Goal: Find specific page/section: Find specific page/section

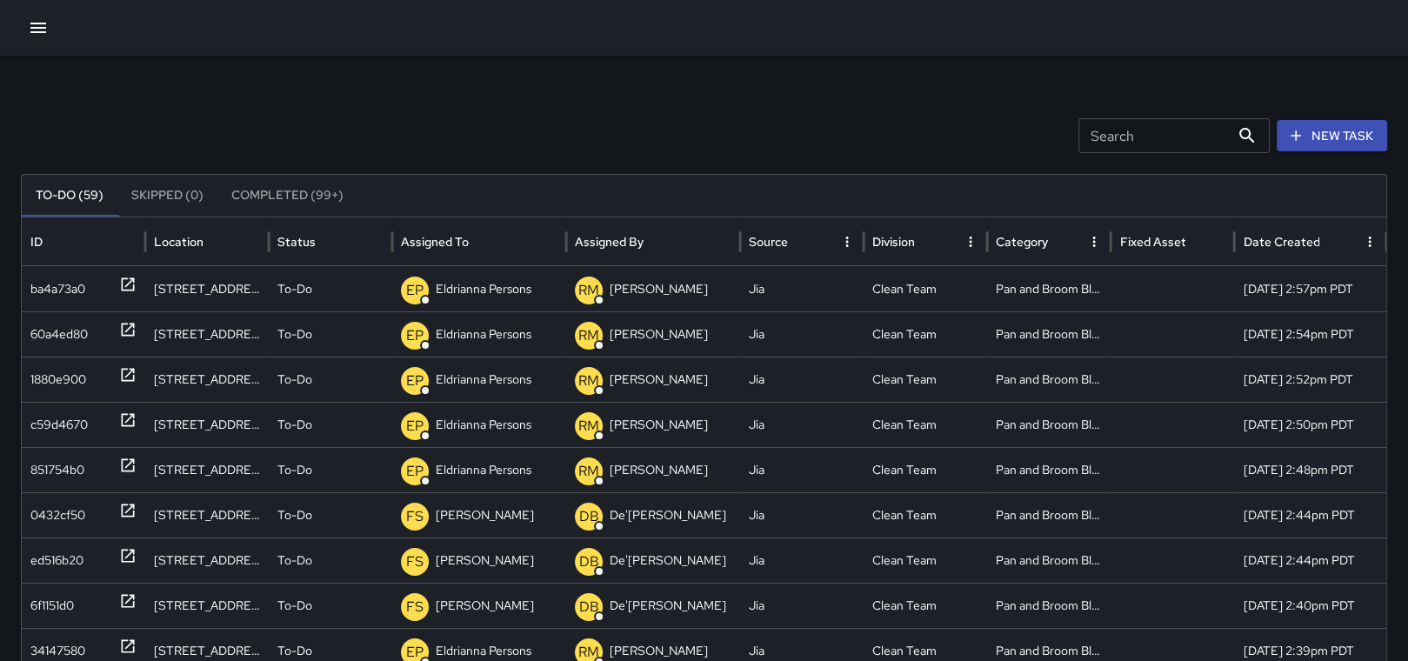
click at [19, 26] on div at bounding box center [704, 28] width 1408 height 56
click at [34, 26] on icon "button" at bounding box center [38, 27] width 21 height 21
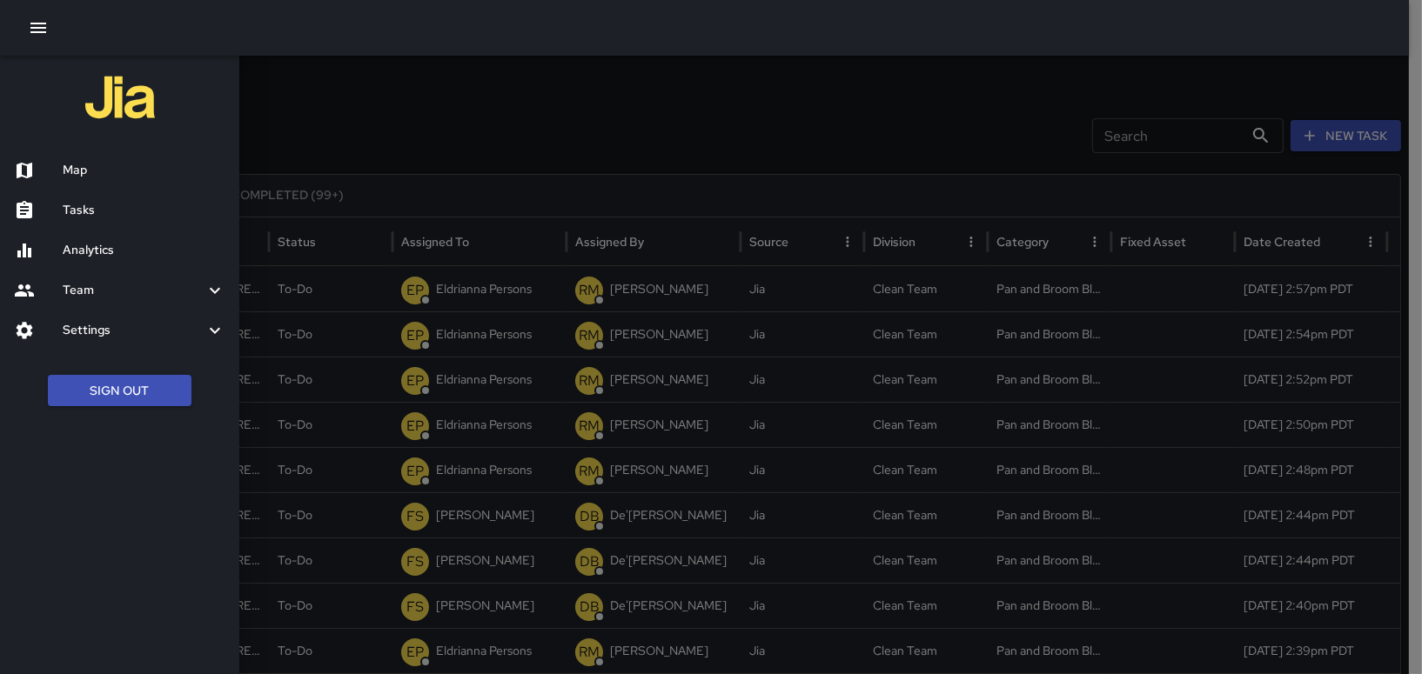
click at [98, 180] on div "Map" at bounding box center [119, 171] width 239 height 40
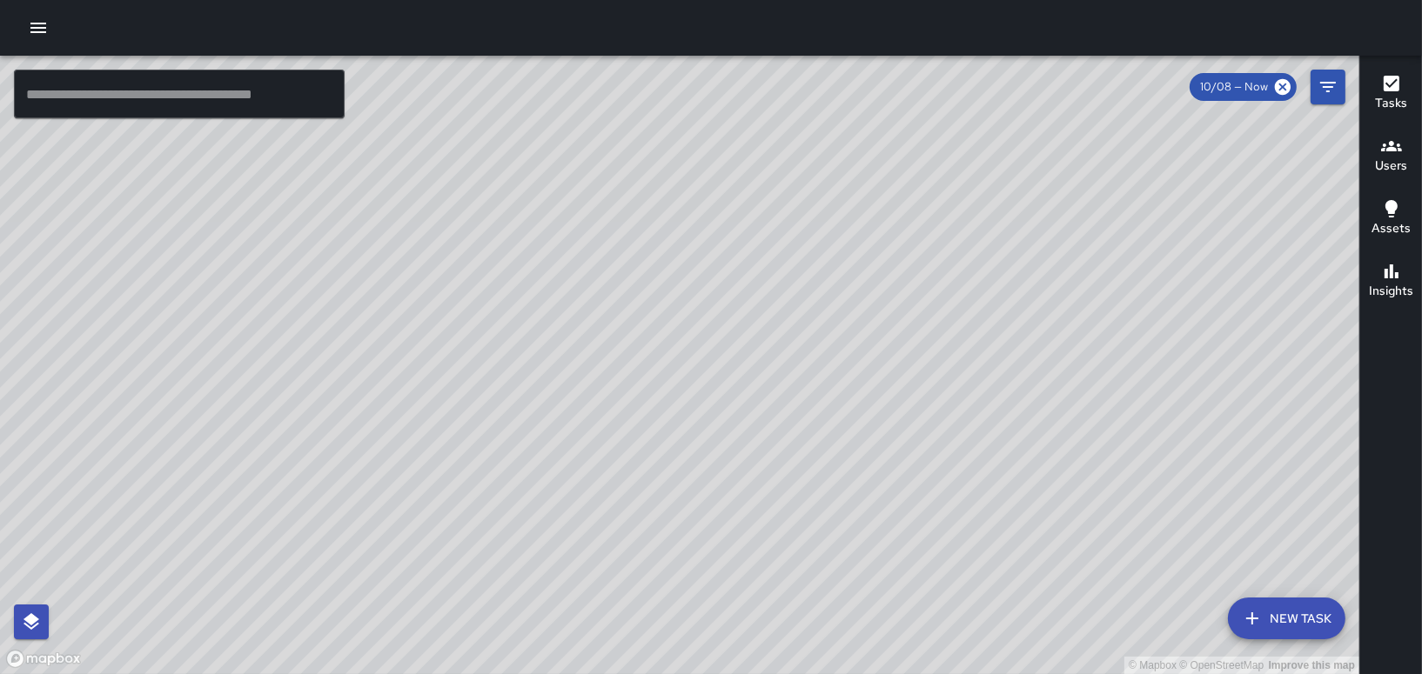
drag, startPoint x: 658, startPoint y: 306, endPoint x: 513, endPoint y: 341, distance: 148.5
click at [513, 341] on div "© Mapbox © OpenStreetMap Improve this map" at bounding box center [679, 365] width 1359 height 619
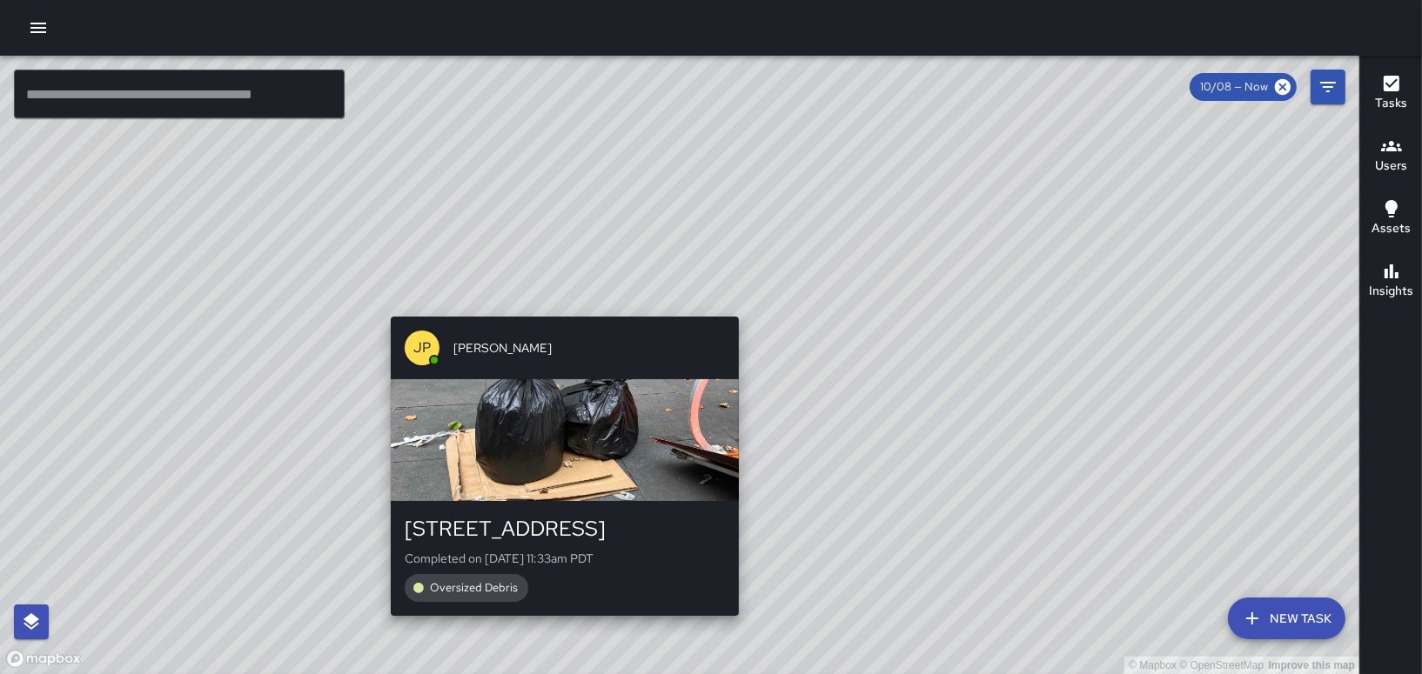
drag, startPoint x: 506, startPoint y: 328, endPoint x: 579, endPoint y: 300, distance: 77.4
click at [579, 300] on div "© Mapbox © OpenStreetMap Improve this map JP [PERSON_NAME][GEOGRAPHIC_DATA][STR…" at bounding box center [679, 365] width 1359 height 619
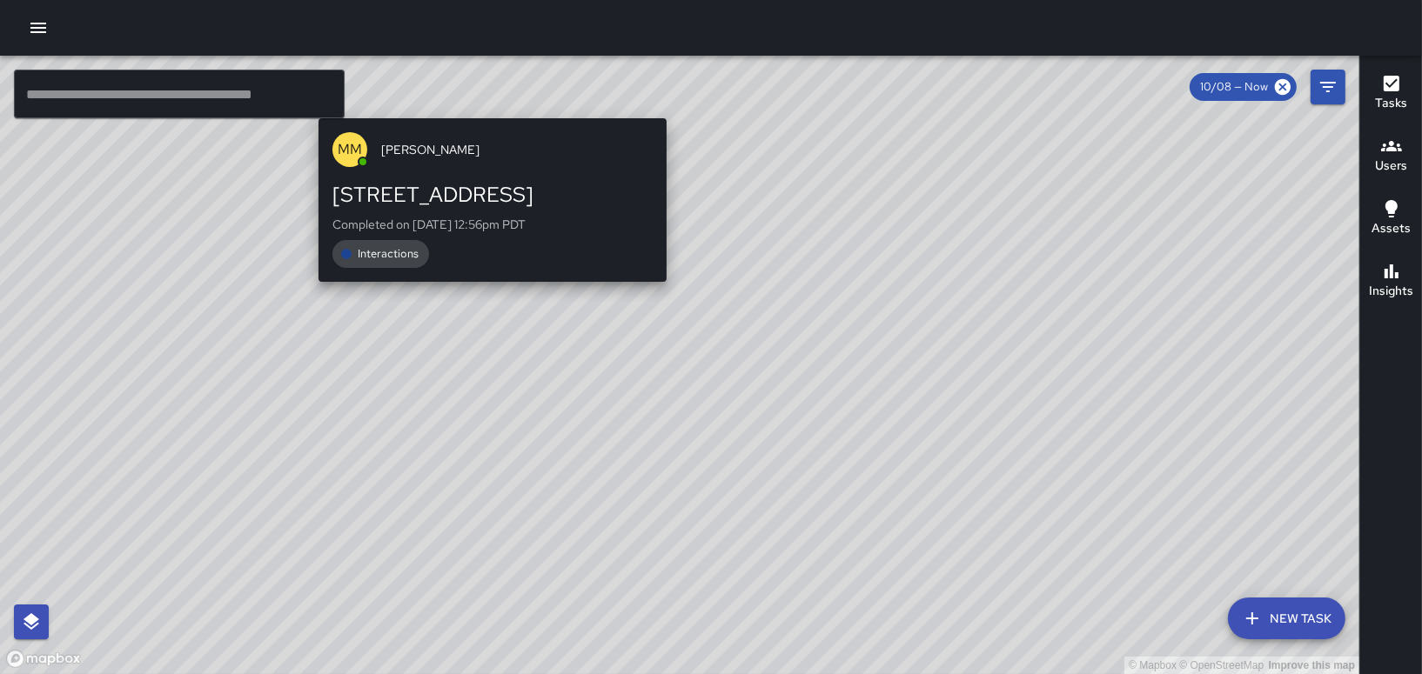
click at [876, 422] on div "© Mapbox © OpenStreetMap Improve this map MM [PERSON_NAME] [STREET_ADDRESS] Com…" at bounding box center [679, 365] width 1359 height 619
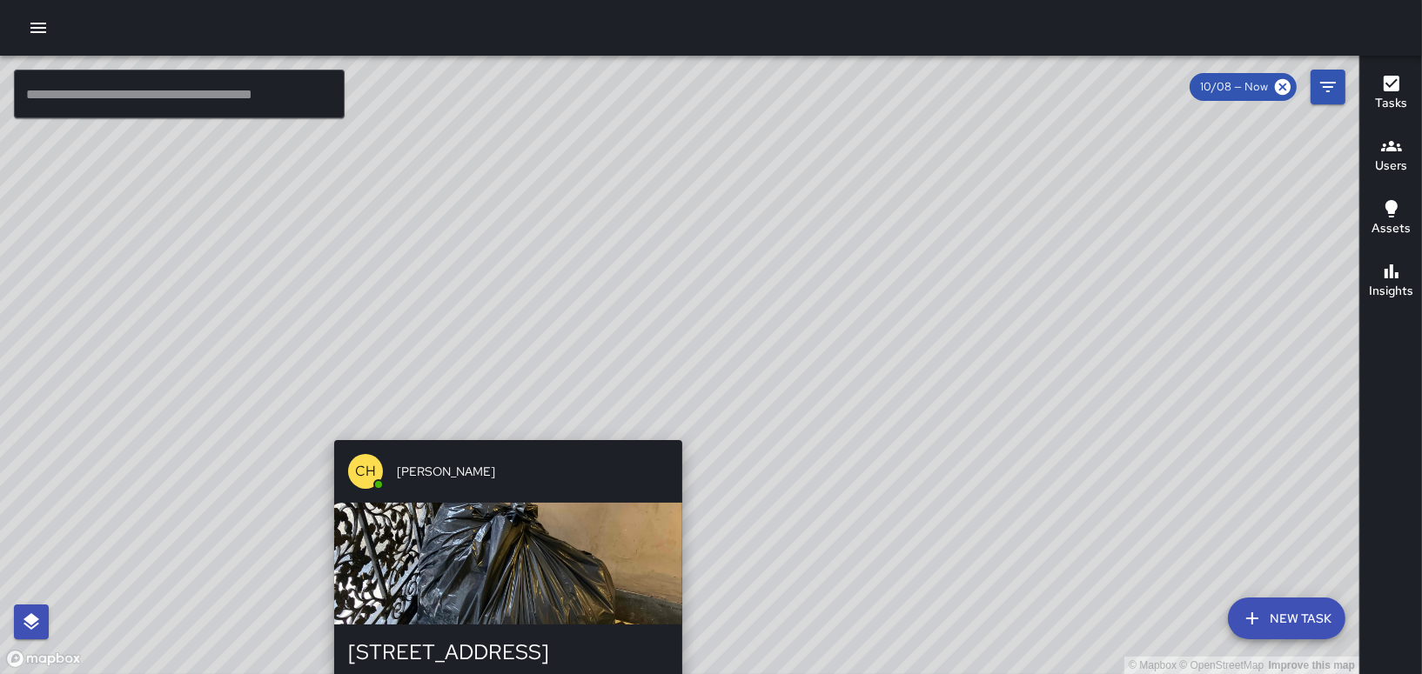
click at [612, 293] on div "© Mapbox © OpenStreetMap Improve this map CH [PERSON_NAME] [STREET_ADDRESS] Com…" at bounding box center [679, 365] width 1359 height 619
click at [611, 293] on div "© Mapbox © OpenStreetMap Improve this map CH [PERSON_NAME] [STREET_ADDRESS] Com…" at bounding box center [679, 365] width 1359 height 619
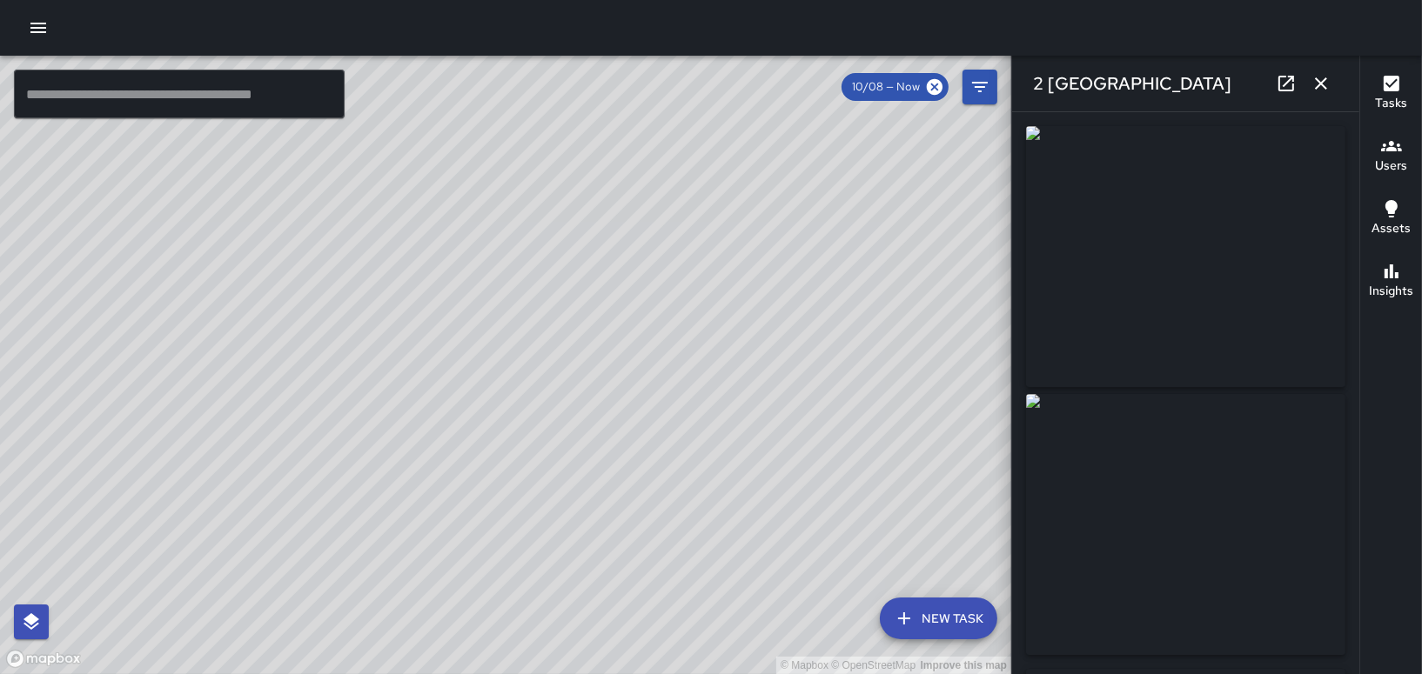
type input "**********"
click at [611, 293] on div "© Mapbox © OpenStreetMap Improve this map" at bounding box center [505, 365] width 1011 height 619
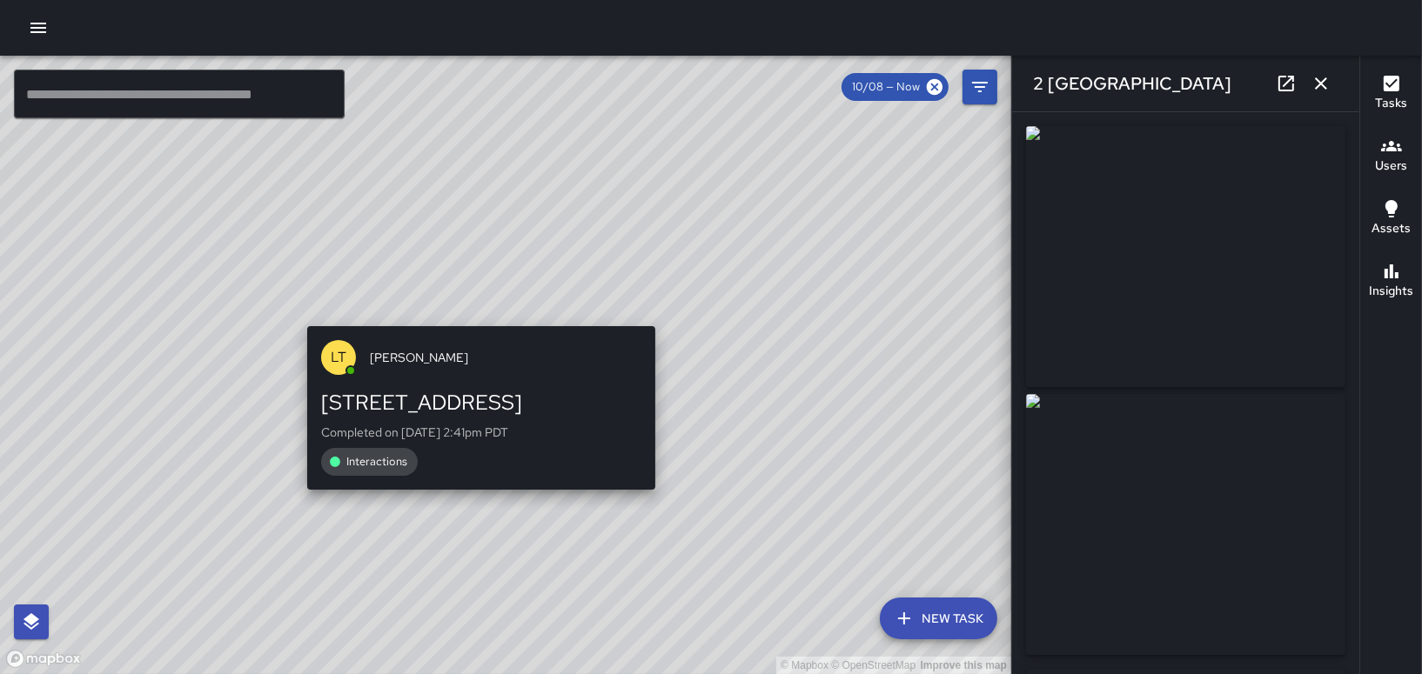
click at [637, 327] on div "© Mapbox © OpenStreetMap Improve this map LT [PERSON_NAME][GEOGRAPHIC_DATA][STR…" at bounding box center [505, 365] width 1011 height 619
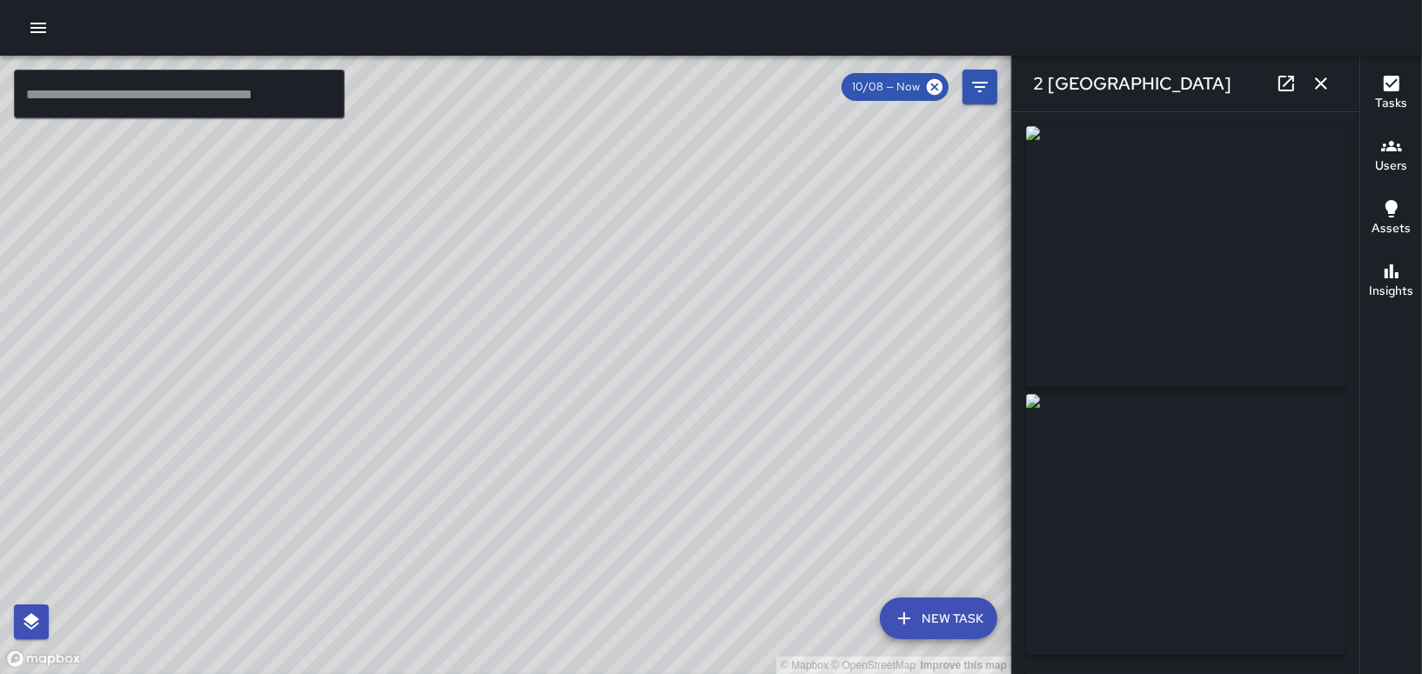
drag, startPoint x: 454, startPoint y: 386, endPoint x: 564, endPoint y: 404, distance: 111.0
click at [564, 404] on div "© Mapbox © OpenStreetMap Improve this map" at bounding box center [505, 365] width 1011 height 619
click at [472, 409] on div "© Mapbox © OpenStreetMap Improve this map" at bounding box center [505, 365] width 1011 height 619
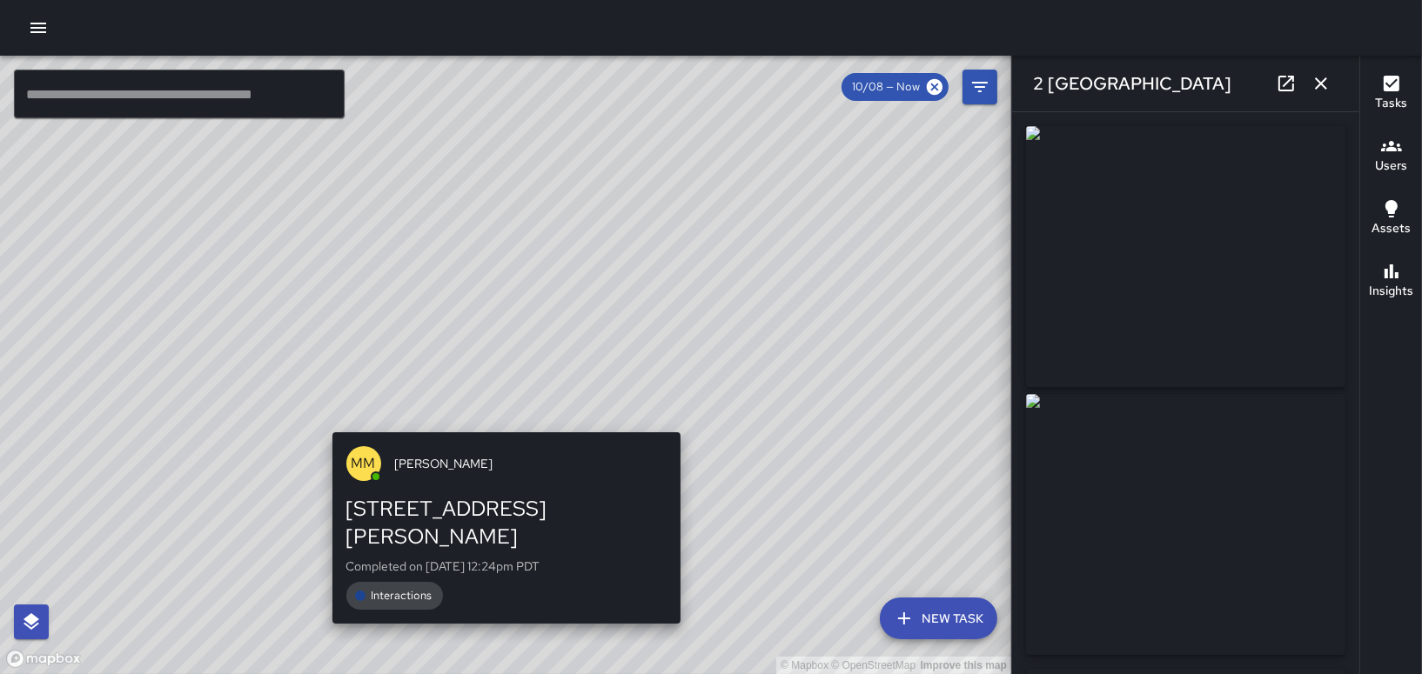
click at [457, 418] on div "© Mapbox © OpenStreetMap Improve this map MM Maverick Mingoa [STREET_ADDRESS][P…" at bounding box center [505, 365] width 1011 height 619
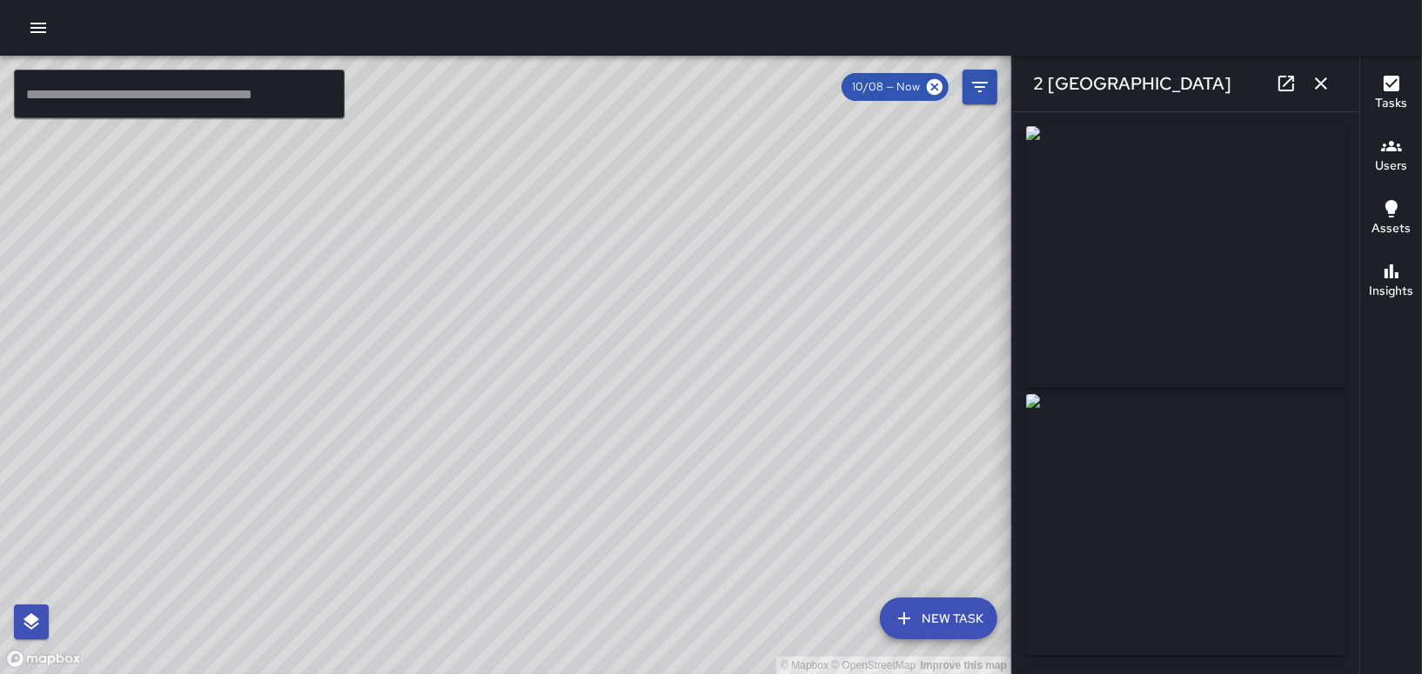
click at [1321, 79] on icon "button" at bounding box center [1320, 83] width 21 height 21
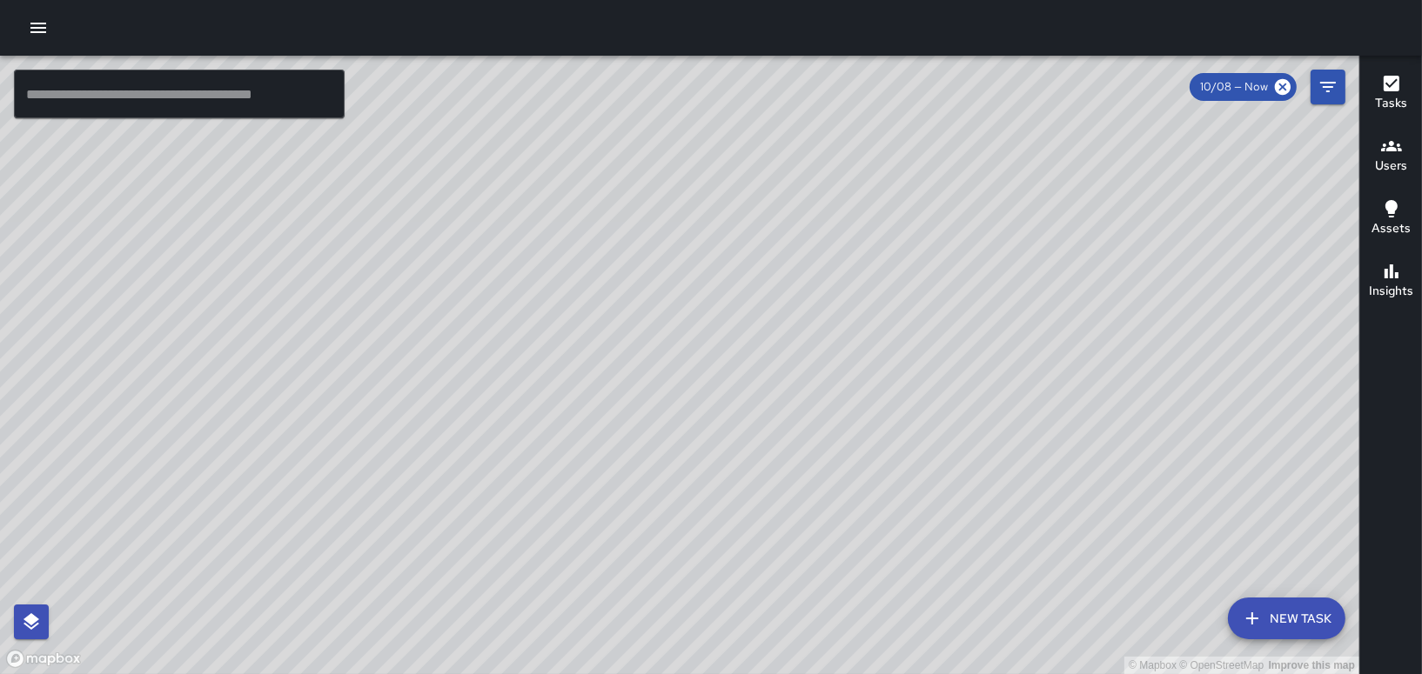
click at [166, 88] on input "text" at bounding box center [179, 94] width 331 height 49
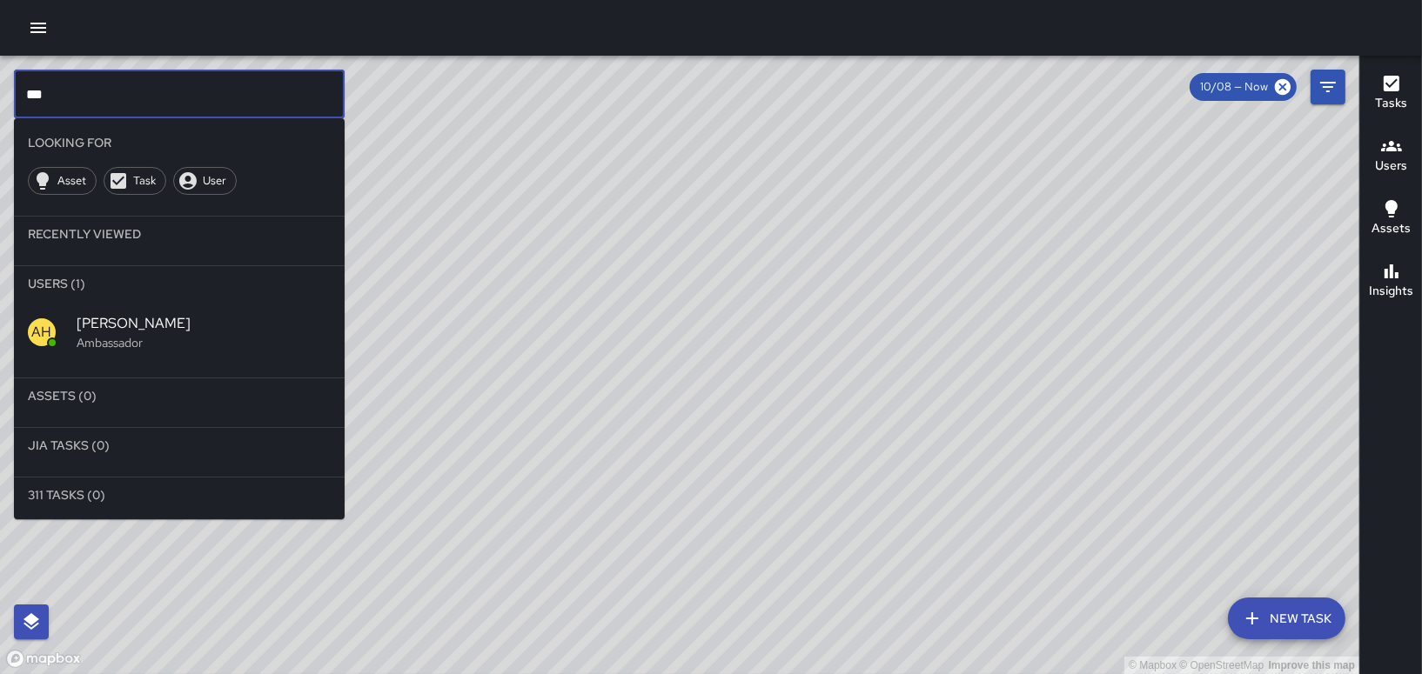
click at [156, 328] on span "[PERSON_NAME]" at bounding box center [204, 323] width 254 height 21
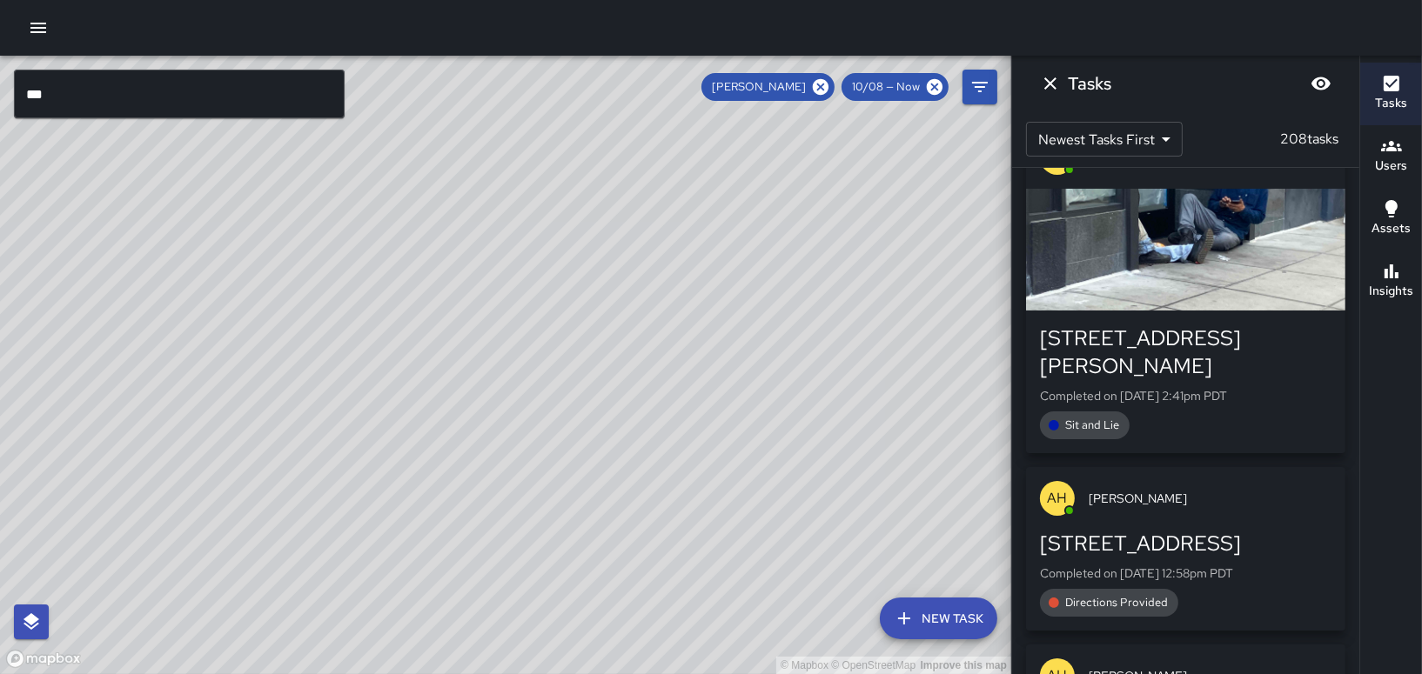
scroll to position [87, 0]
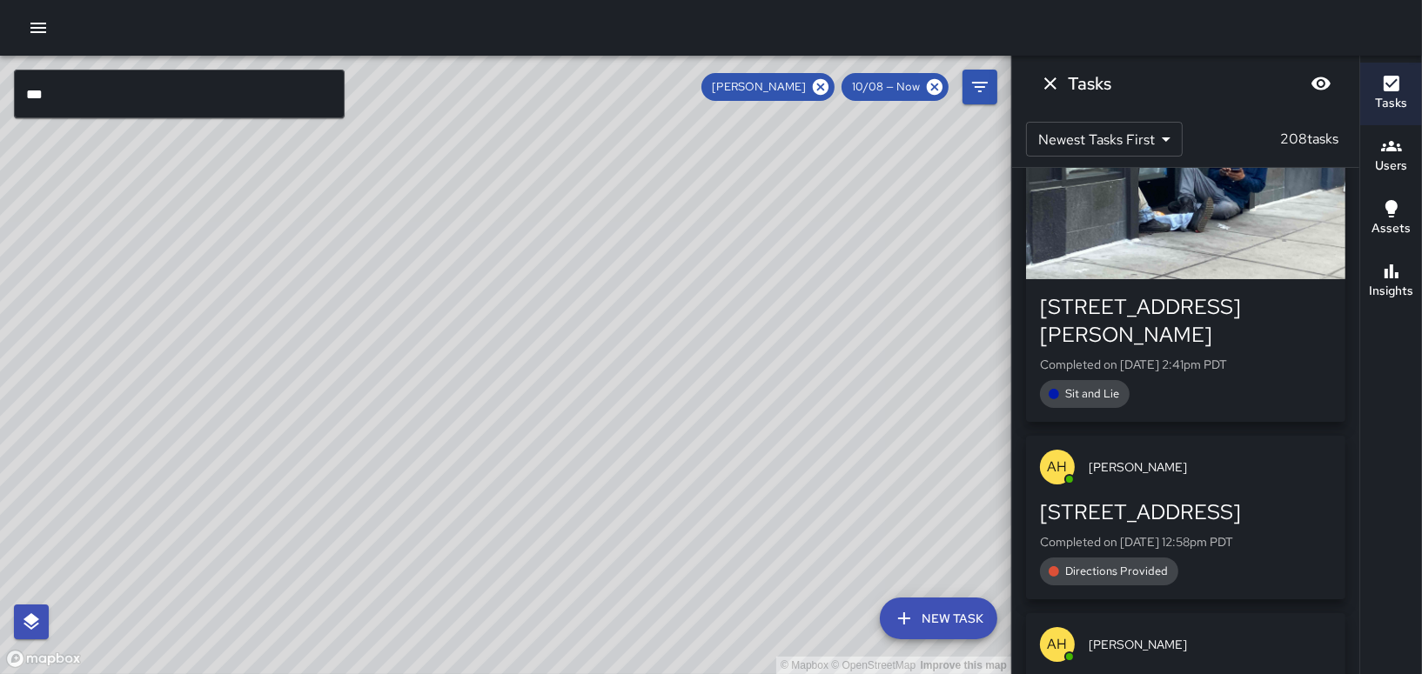
click at [1208, 263] on div "button" at bounding box center [1185, 218] width 319 height 122
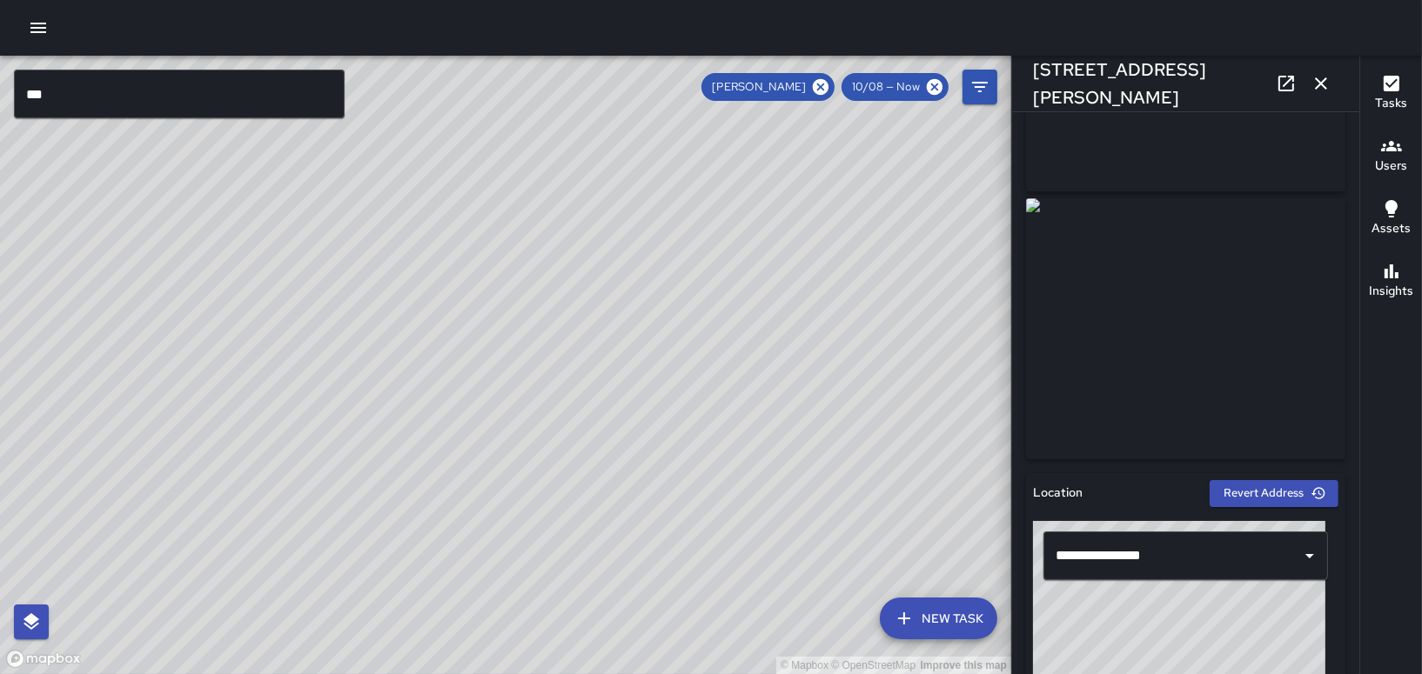
scroll to position [348, 0]
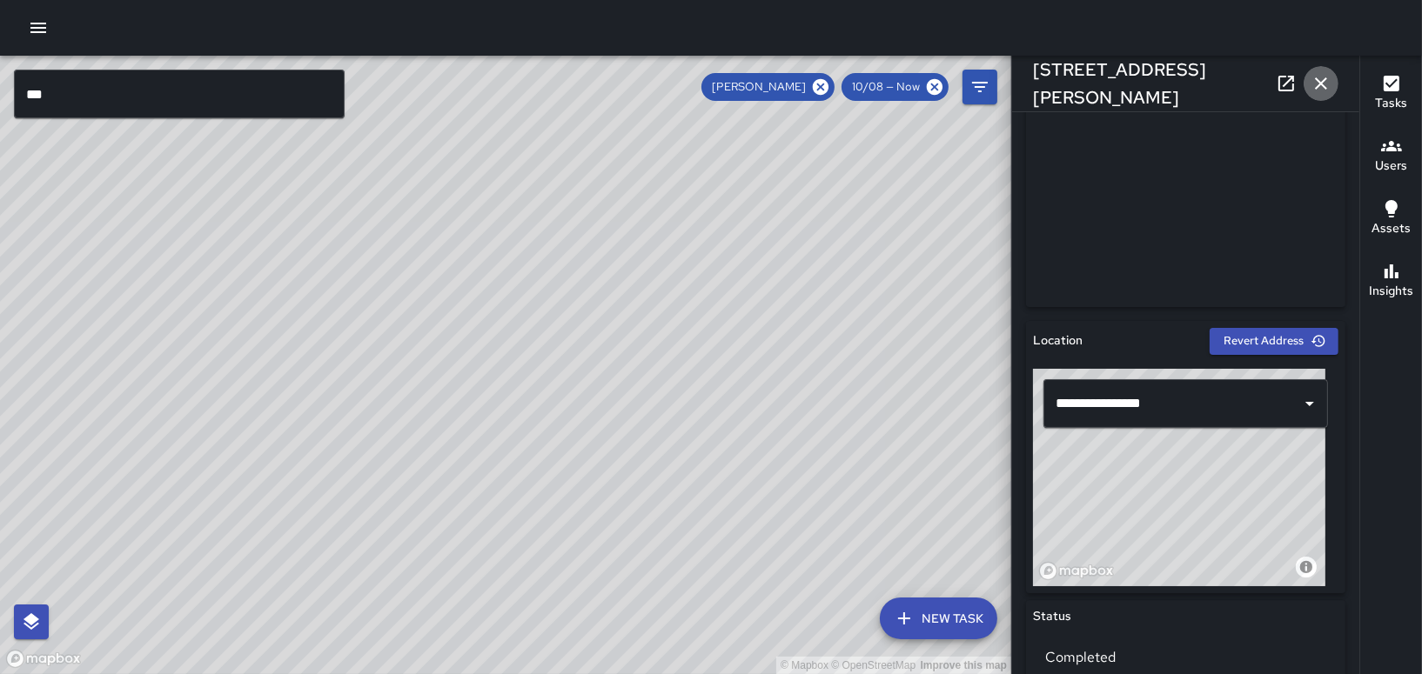
click at [1323, 81] on icon "button" at bounding box center [1321, 83] width 12 height 12
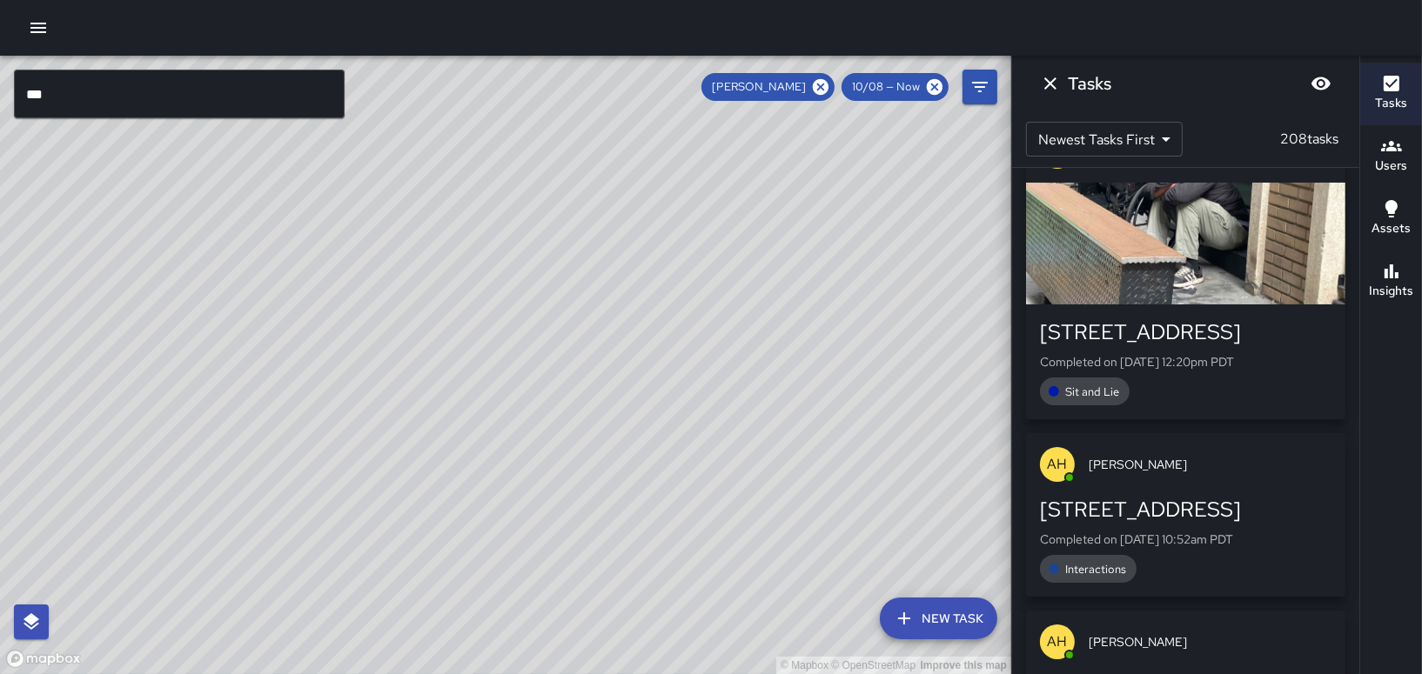
scroll to position [2440, 0]
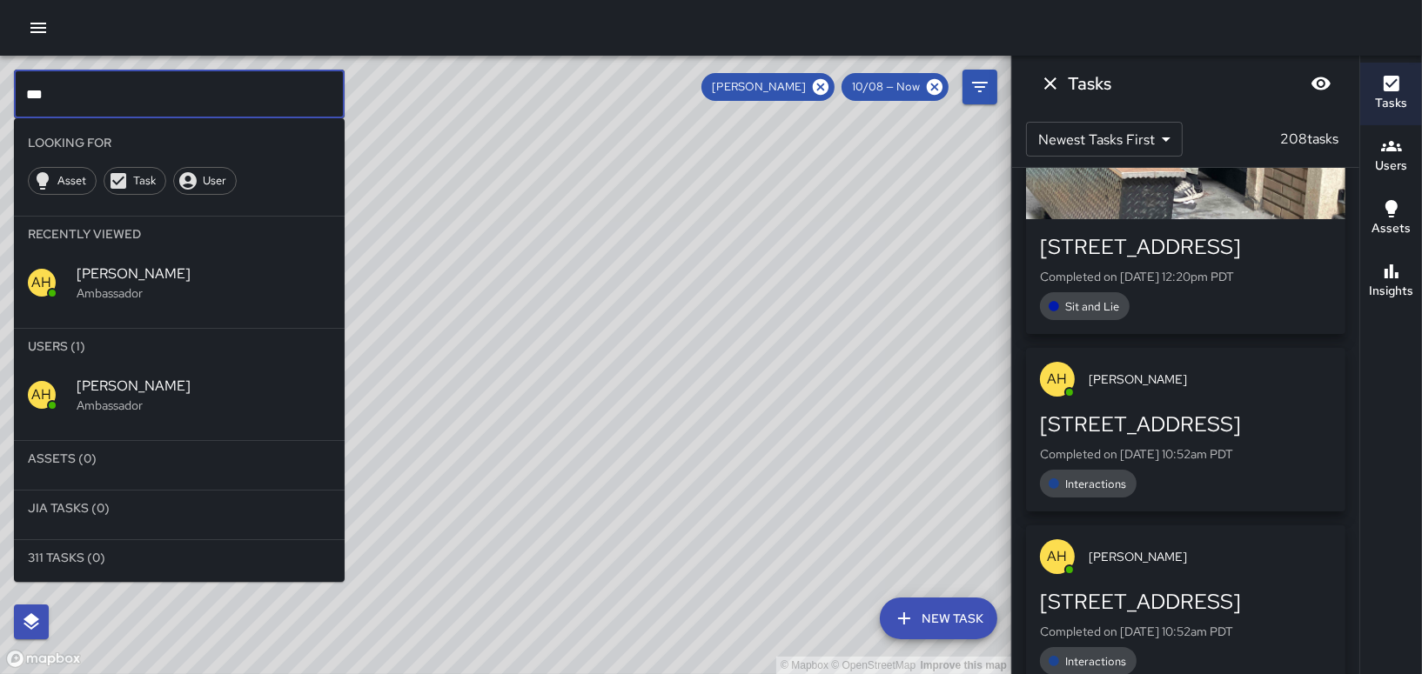
drag, startPoint x: 191, startPoint y: 89, endPoint x: -3, endPoint y: 93, distance: 194.9
click at [0, 93] on html "© Mapbox © OpenStreetMap Improve this map *** ​ Looking For Asset Task User Rec…" at bounding box center [711, 337] width 1422 height 674
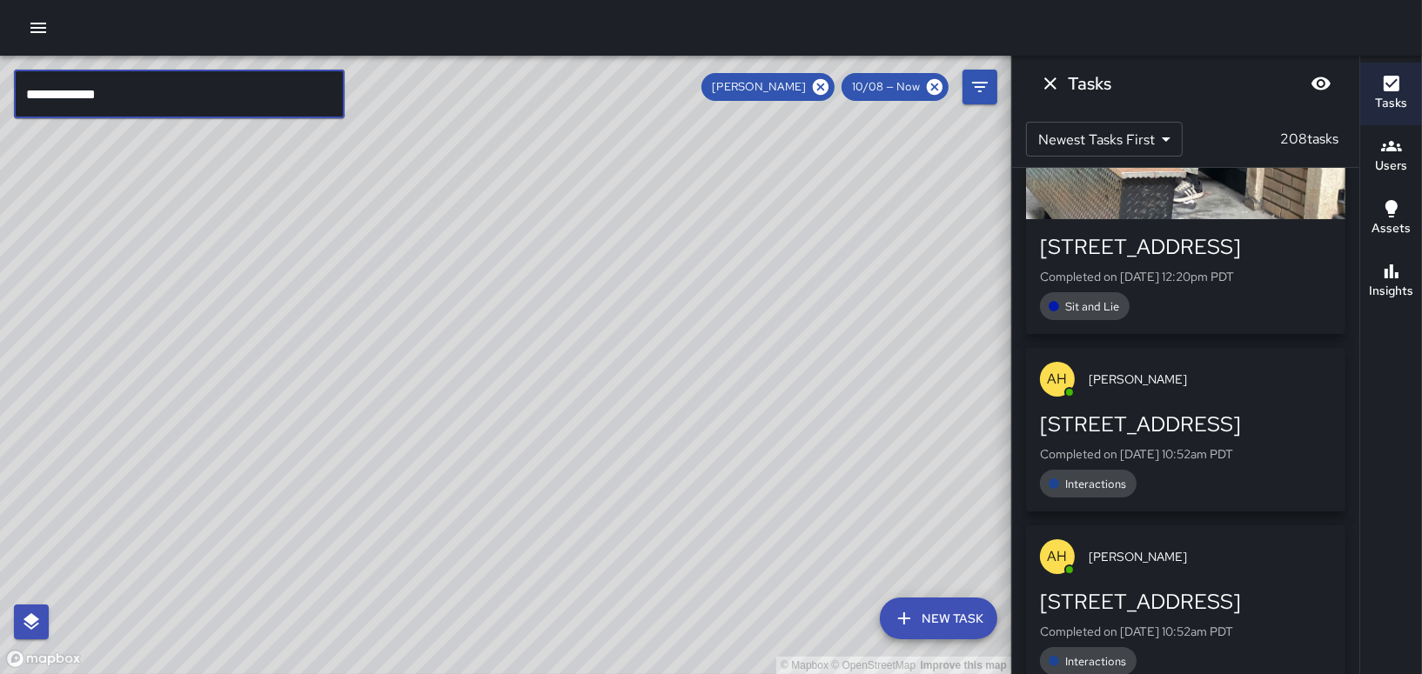
click at [1047, 79] on icon "Dismiss" at bounding box center [1050, 83] width 12 height 12
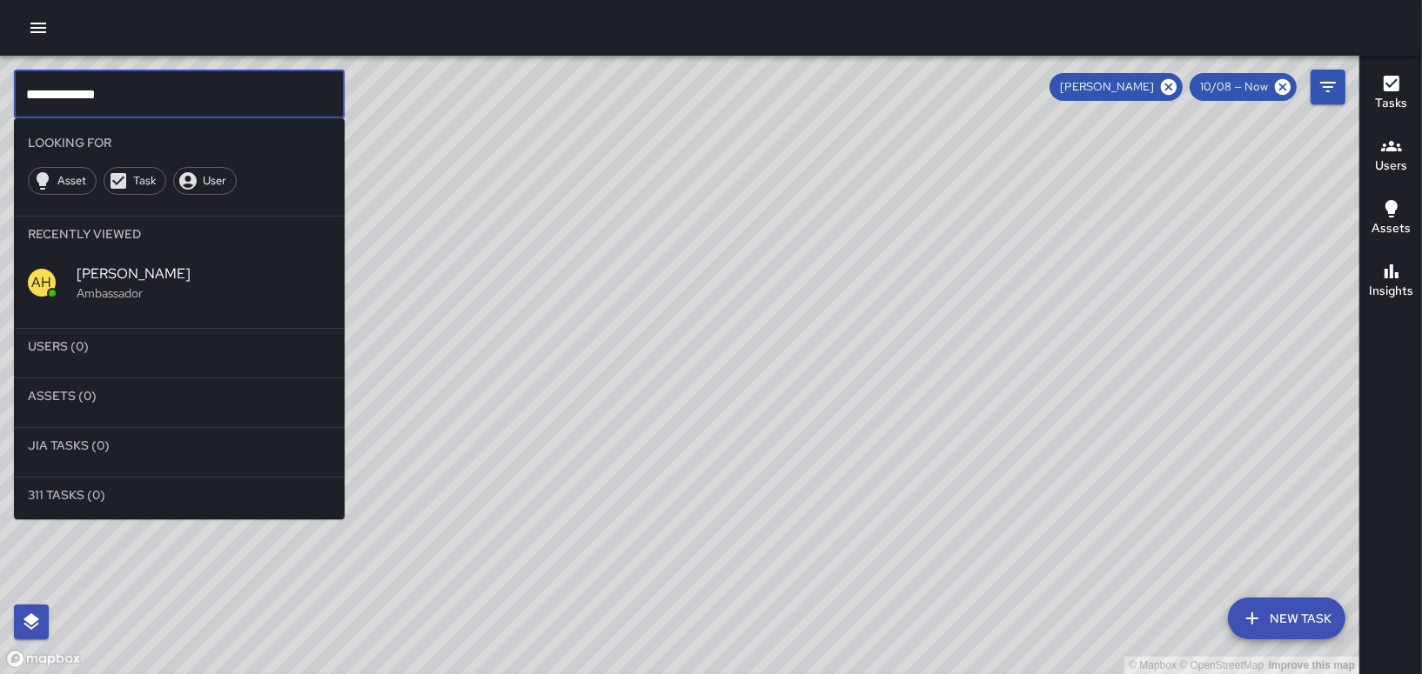
drag, startPoint x: 166, startPoint y: 95, endPoint x: -3, endPoint y: 122, distance: 171.8
click at [0, 122] on html "**********" at bounding box center [711, 337] width 1422 height 674
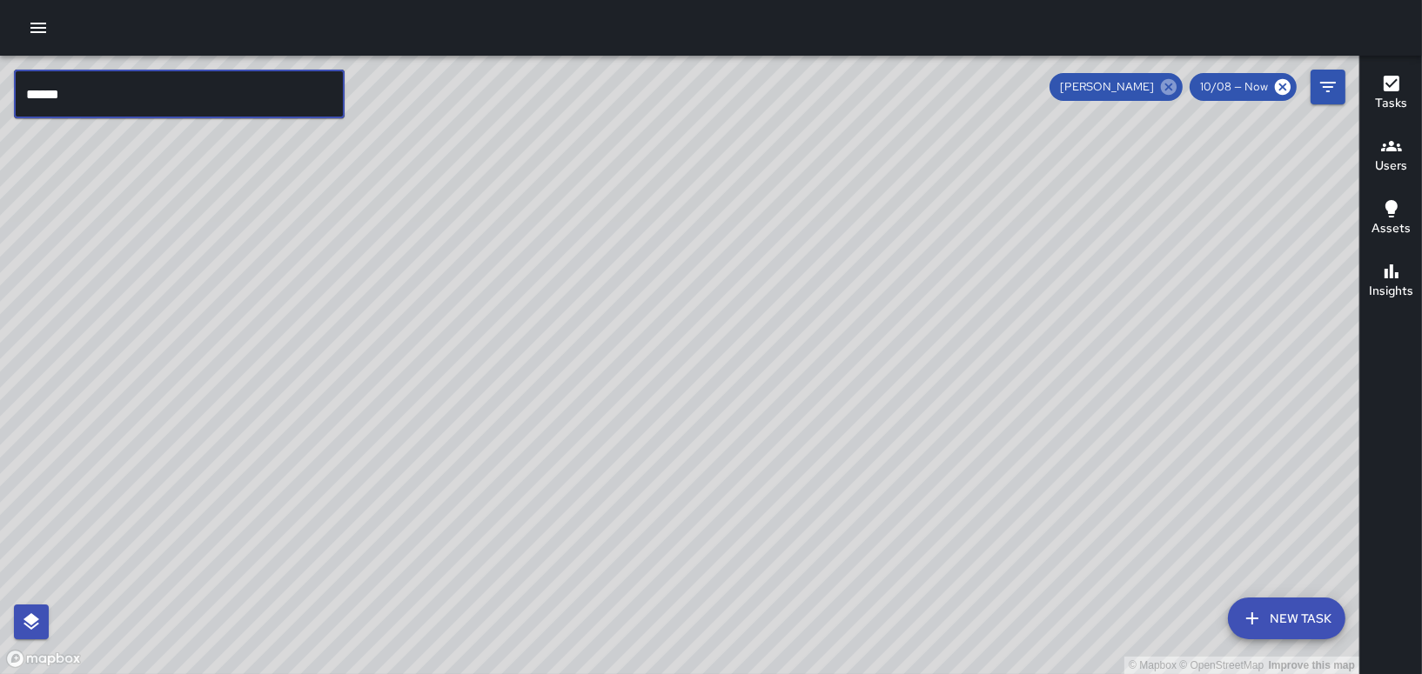
click at [1167, 82] on icon at bounding box center [1169, 87] width 16 height 16
click at [109, 89] on input "******" at bounding box center [179, 94] width 331 height 49
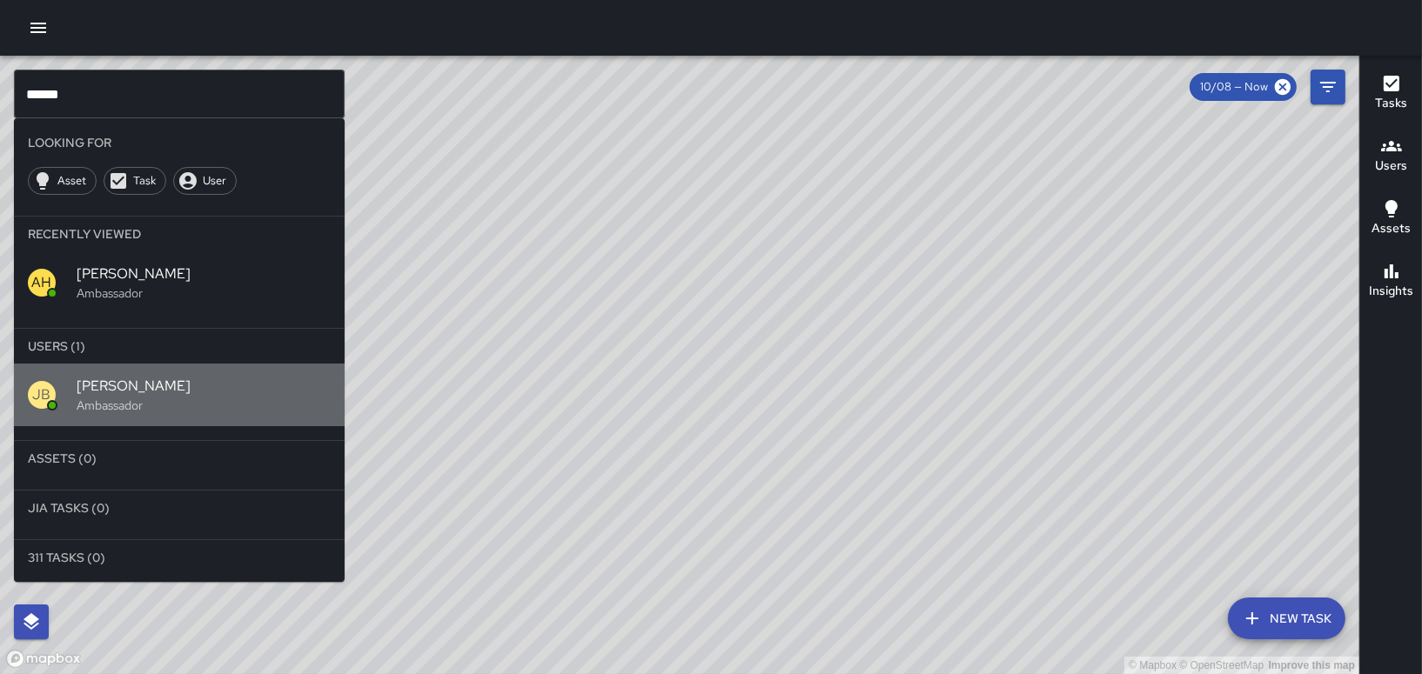
click at [125, 378] on span "[PERSON_NAME]" at bounding box center [204, 386] width 254 height 21
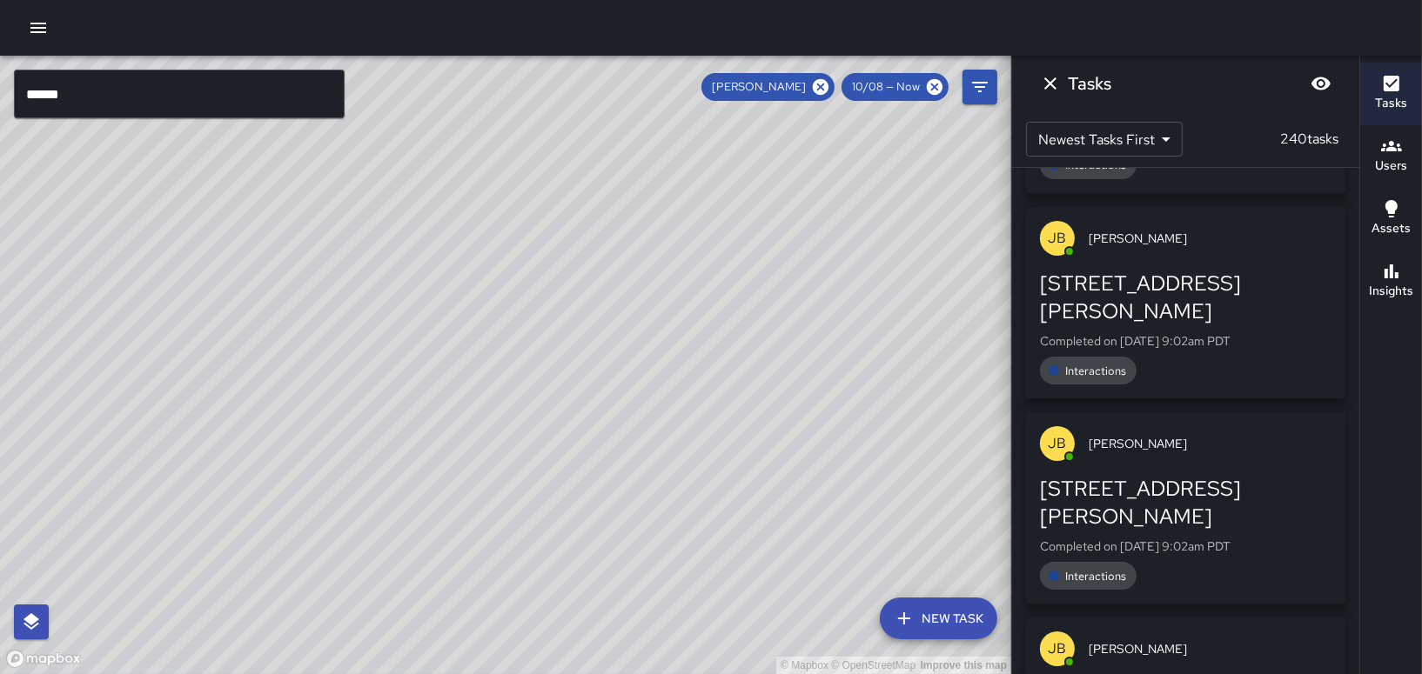
scroll to position [10448, 0]
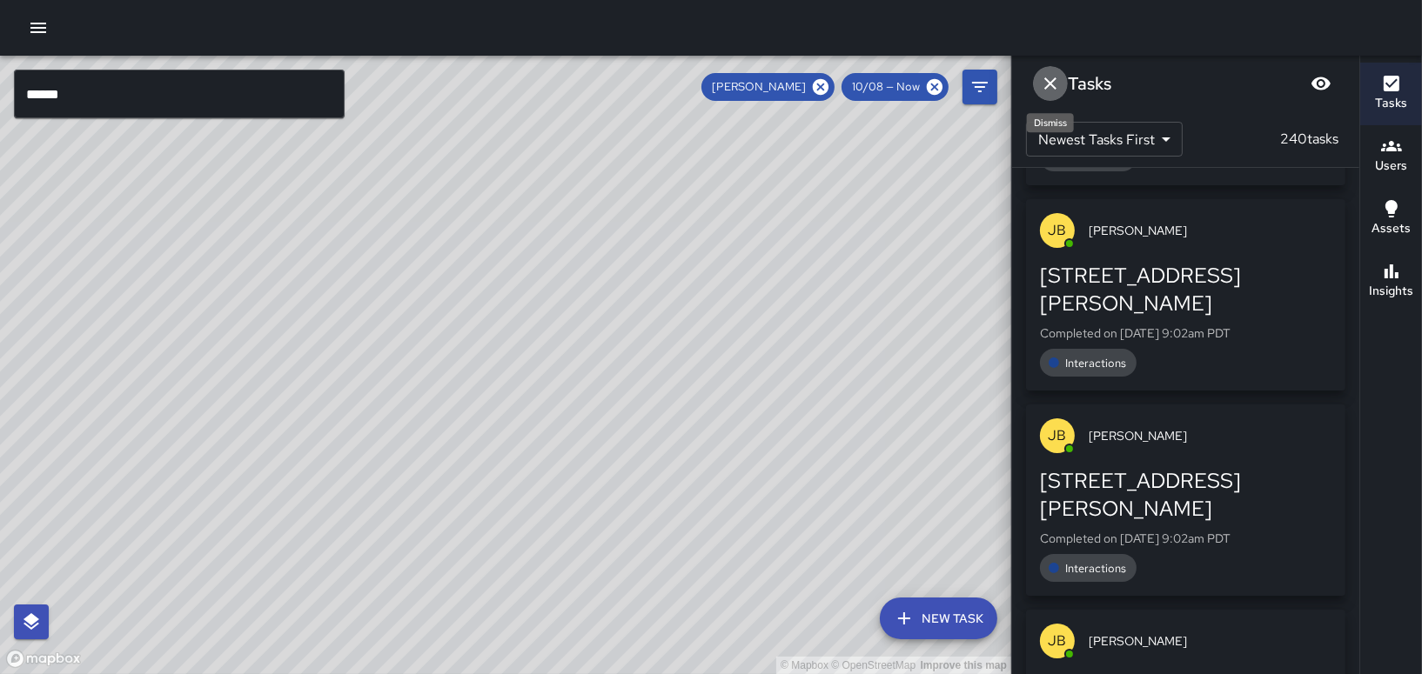
click at [1045, 73] on icon "Dismiss" at bounding box center [1050, 83] width 21 height 21
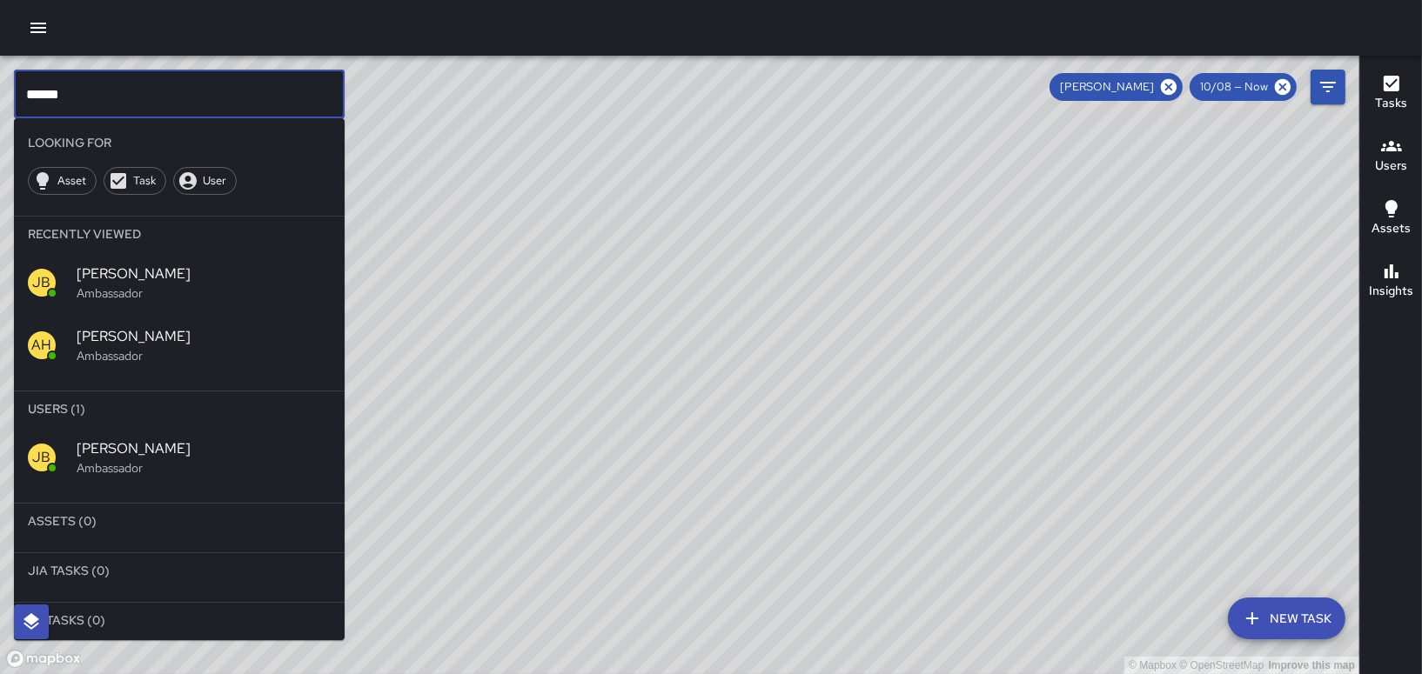
click at [196, 88] on input "******" at bounding box center [179, 94] width 331 height 49
click at [195, 93] on input "******" at bounding box center [179, 94] width 331 height 49
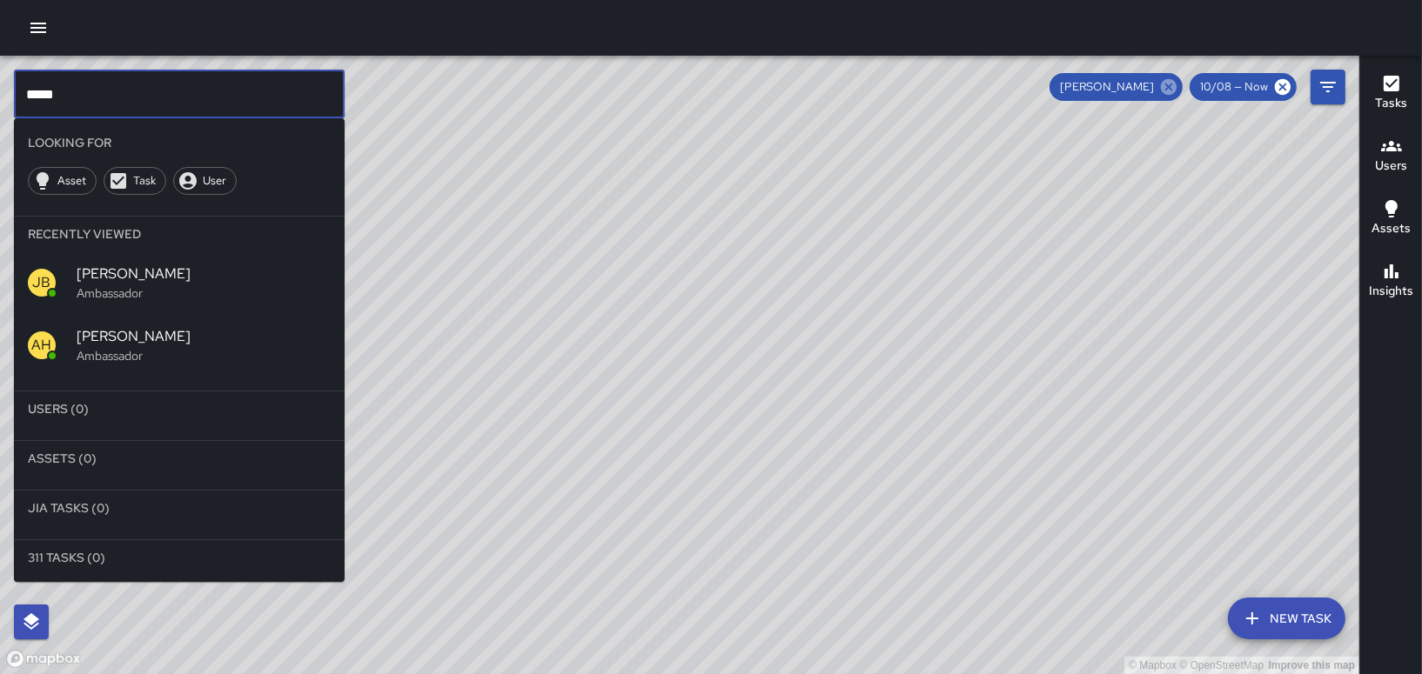
type input "*****"
click at [1174, 84] on icon at bounding box center [1169, 87] width 16 height 16
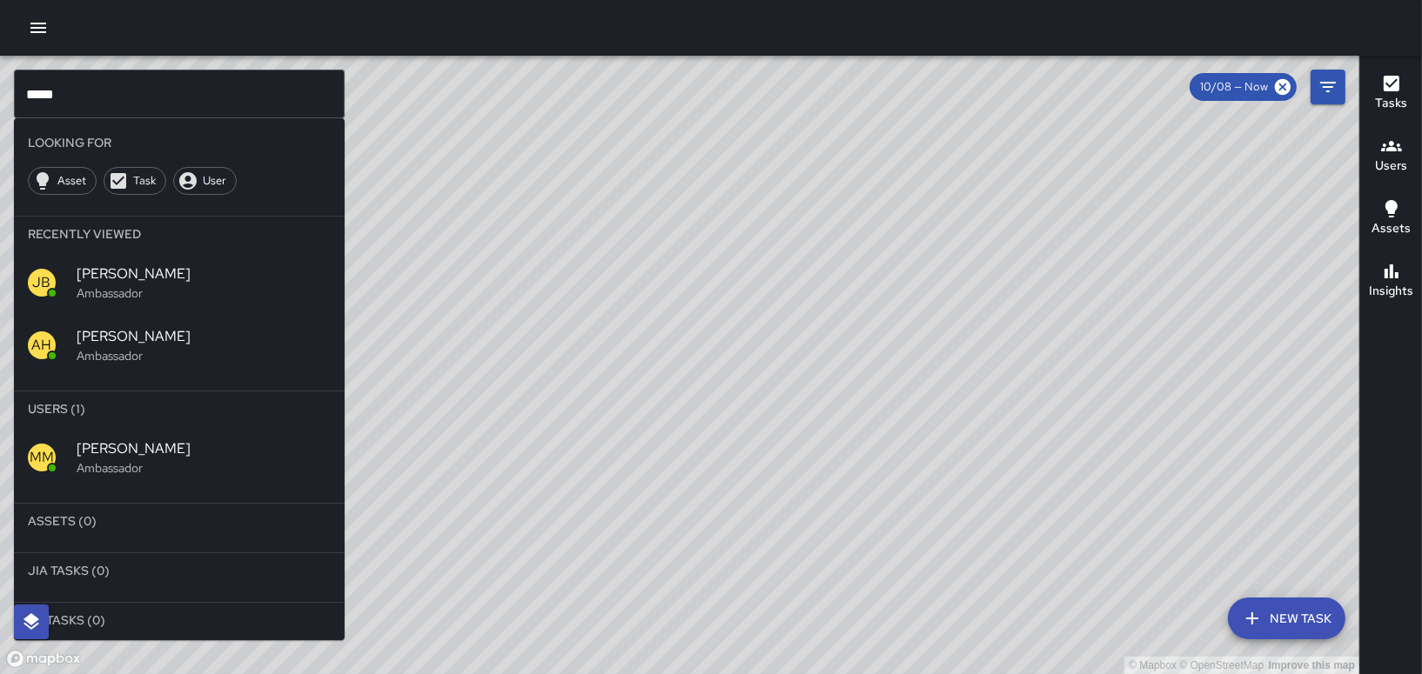
click at [130, 453] on span "[PERSON_NAME]" at bounding box center [204, 448] width 254 height 21
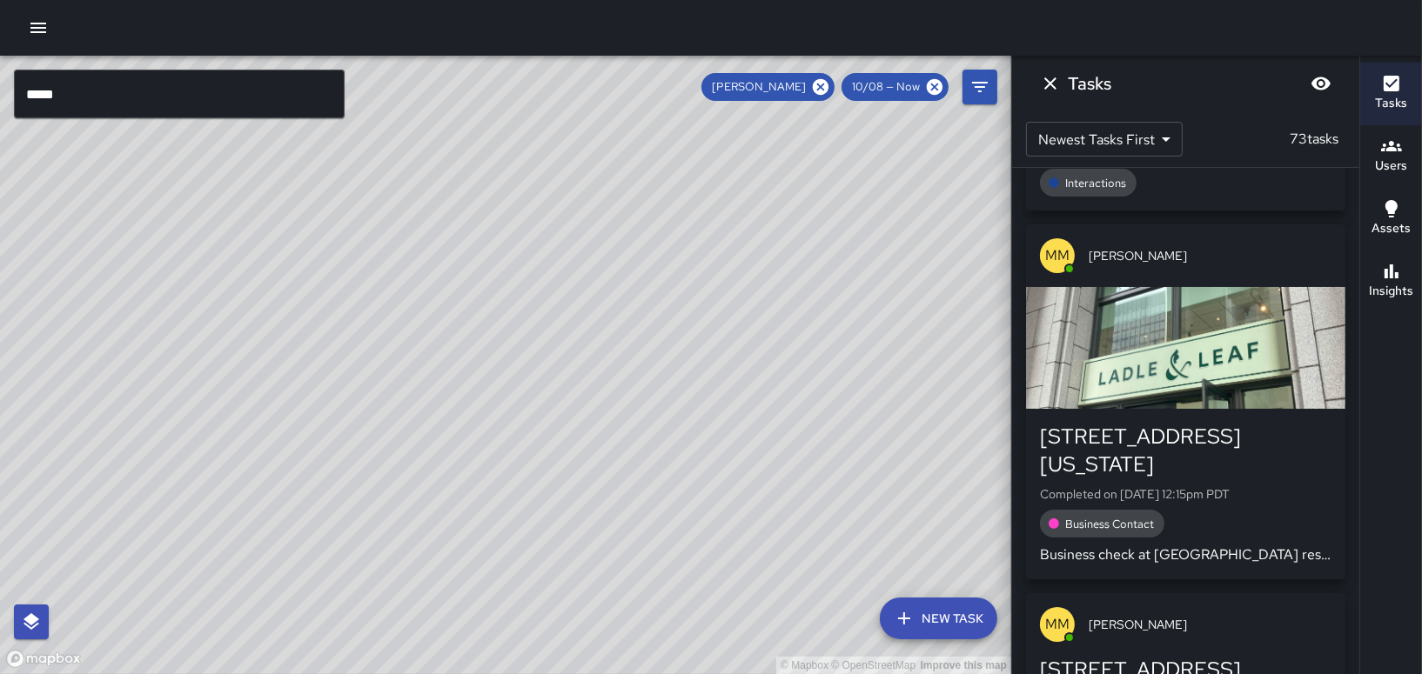
scroll to position [0, 0]
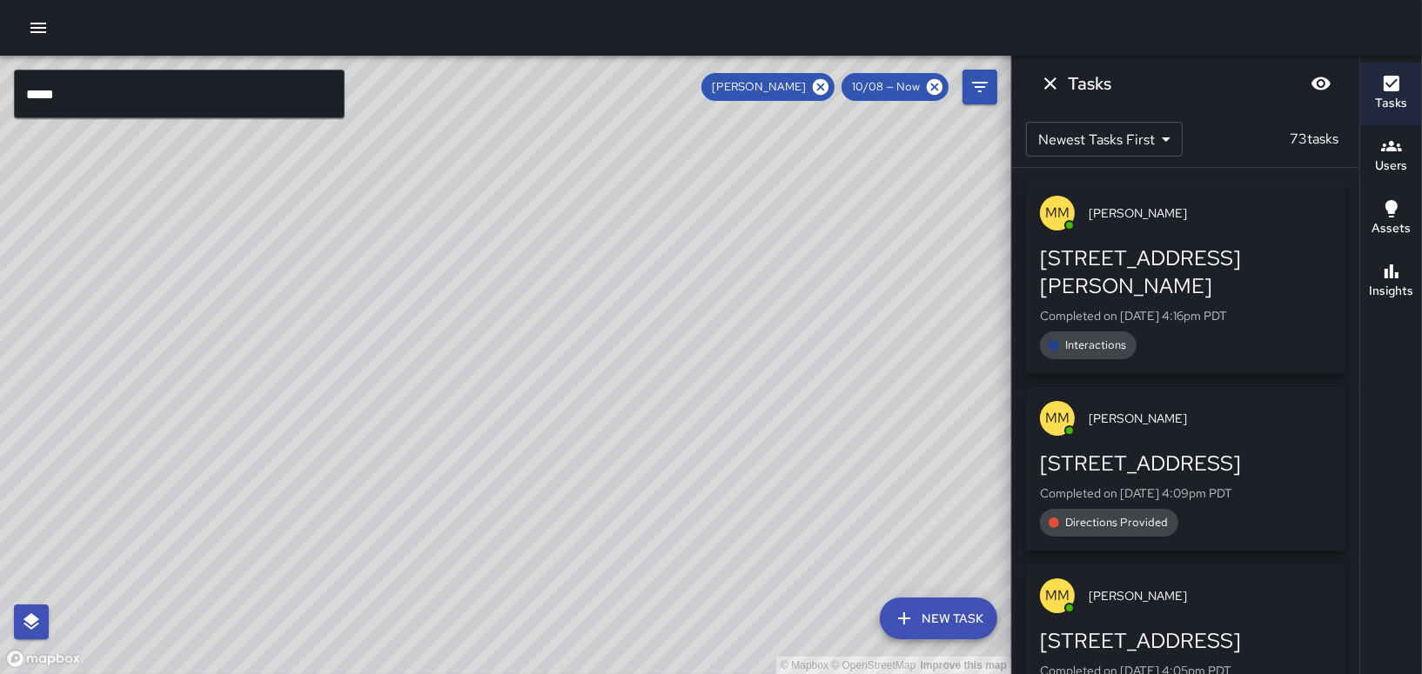
click at [850, 311] on div "© Mapbox © OpenStreetMap Improve this map" at bounding box center [505, 365] width 1011 height 619
click at [1056, 81] on icon "Dismiss" at bounding box center [1050, 83] width 21 height 21
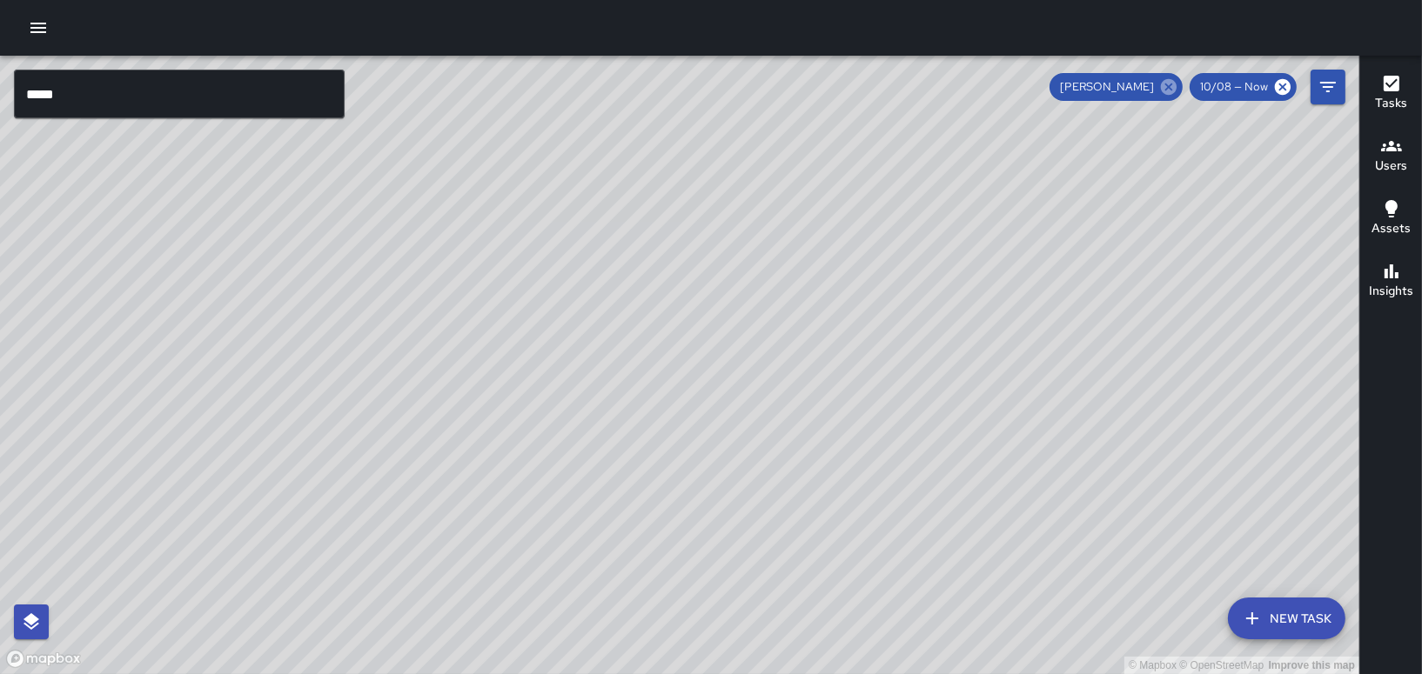
click at [1167, 83] on icon at bounding box center [1169, 87] width 16 height 16
click at [109, 90] on input "*****" at bounding box center [179, 94] width 331 height 49
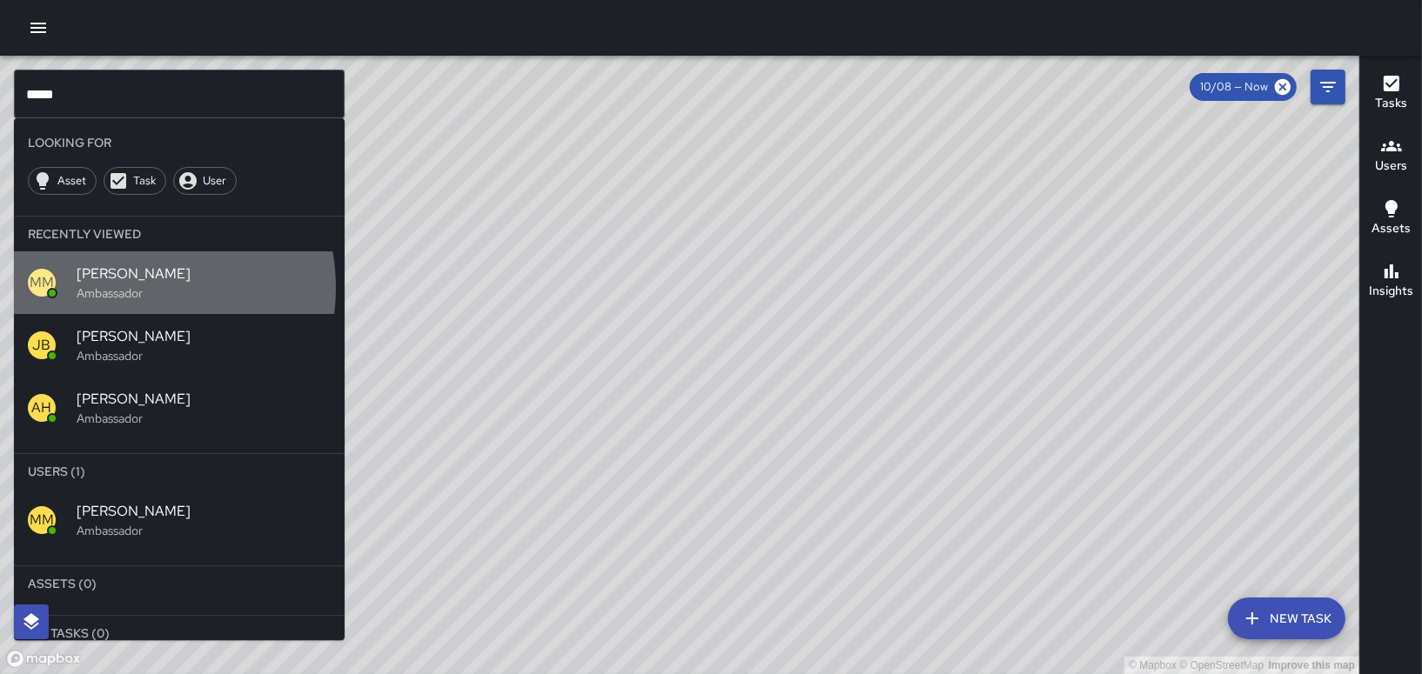
click at [124, 288] on p "Ambassador" at bounding box center [204, 292] width 254 height 17
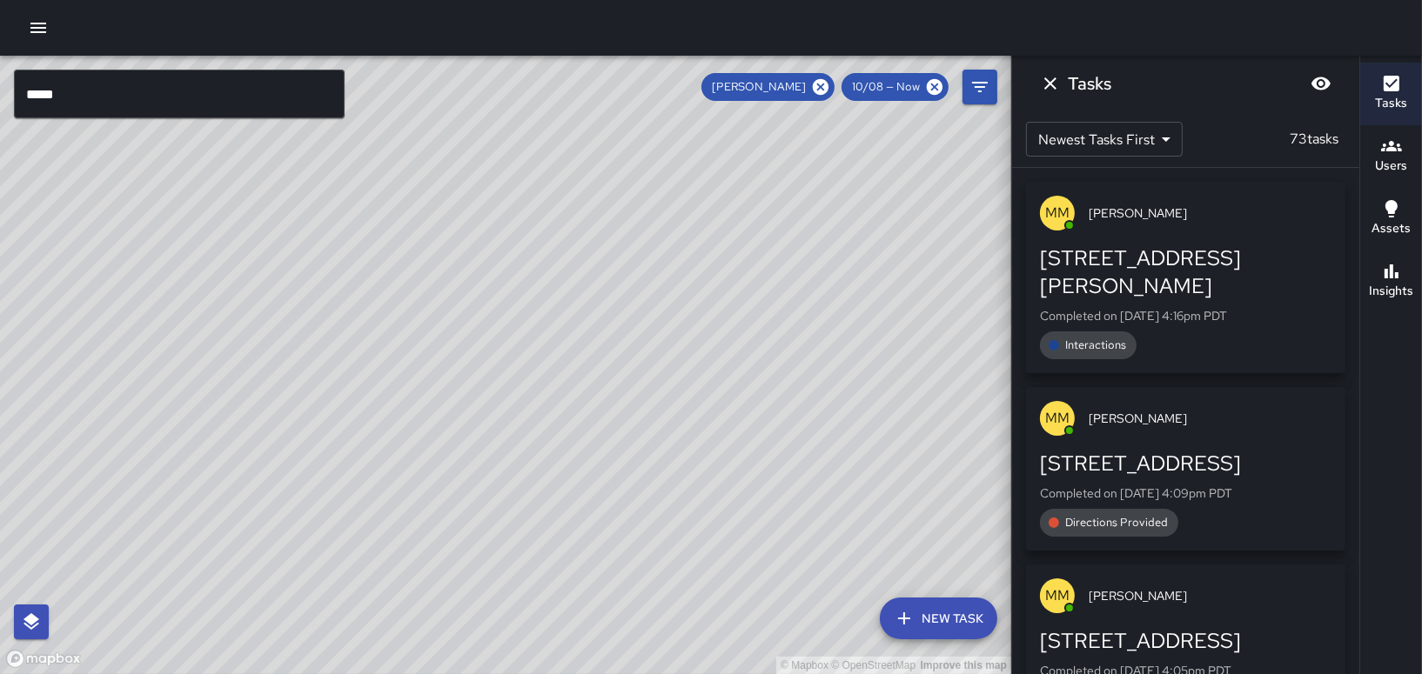
click at [557, 261] on div "© Mapbox © OpenStreetMap Improve this map" at bounding box center [505, 365] width 1011 height 619
drag, startPoint x: 538, startPoint y: 229, endPoint x: 569, endPoint y: 379, distance: 153.7
click at [569, 379] on div "© Mapbox © OpenStreetMap Improve this map" at bounding box center [505, 365] width 1011 height 619
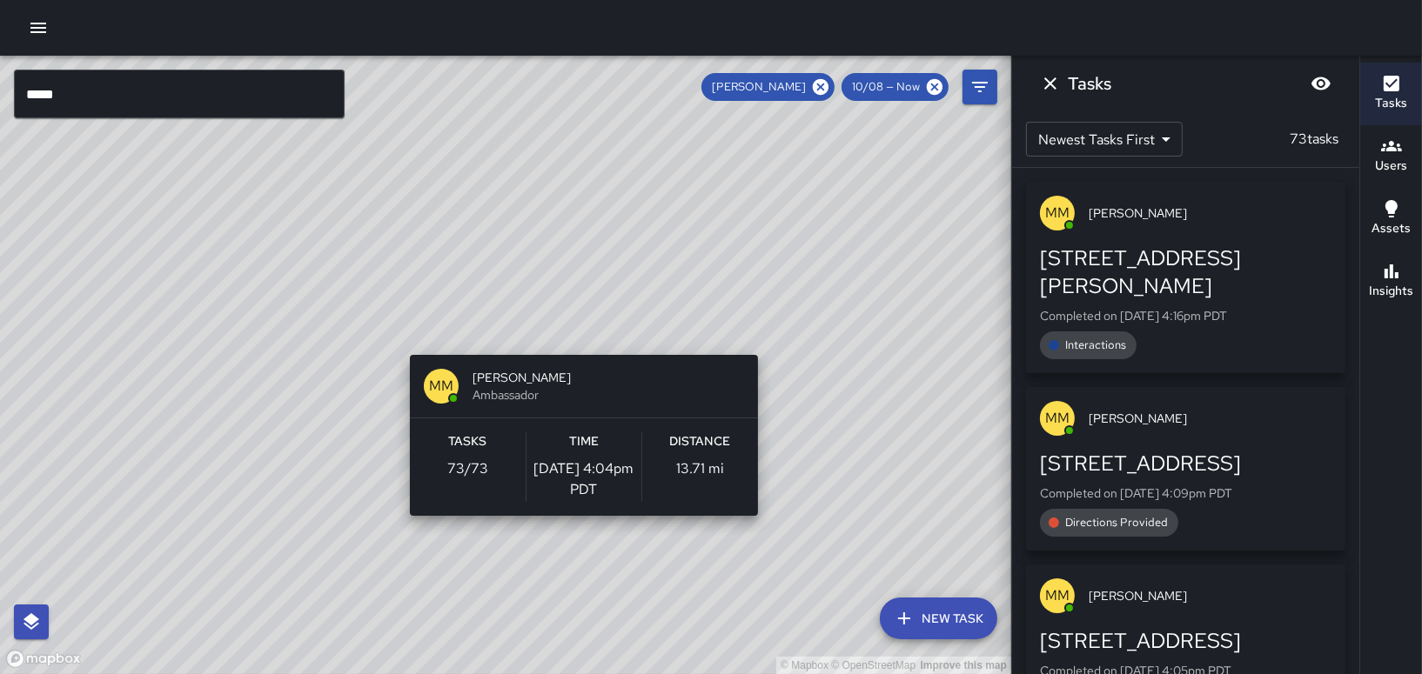
drag, startPoint x: 548, startPoint y: 312, endPoint x: 579, endPoint y: 345, distance: 45.5
click at [579, 345] on div "© Mapbox © OpenStreetMap Improve this map MM [PERSON_NAME] Ambassador Tasks 73 …" at bounding box center [505, 365] width 1011 height 619
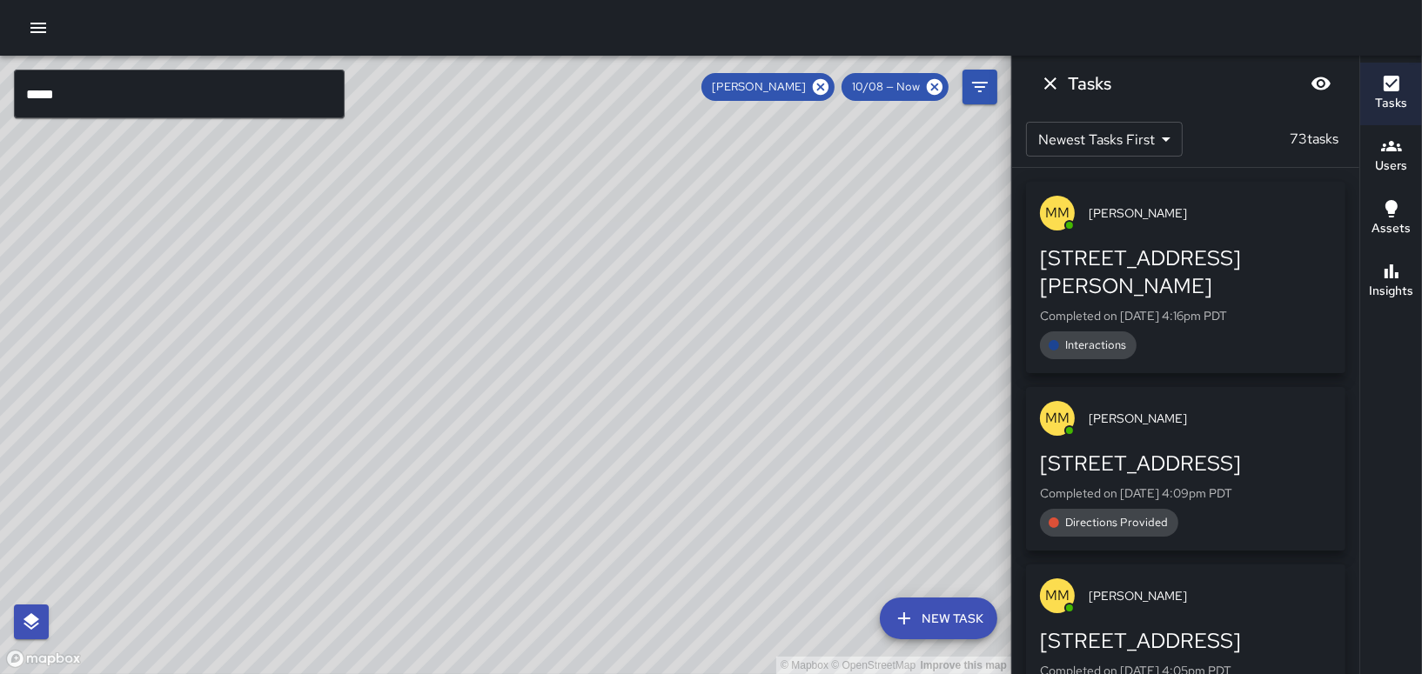
click at [716, 365] on div "© Mapbox © OpenStreetMap Improve this map" at bounding box center [505, 365] width 1011 height 619
drag, startPoint x: 661, startPoint y: 370, endPoint x: 679, endPoint y: 402, distance: 36.6
click at [679, 402] on div "© Mapbox © OpenStreetMap Improve this map" at bounding box center [505, 365] width 1011 height 619
drag, startPoint x: 433, startPoint y: 158, endPoint x: 462, endPoint y: 262, distance: 107.4
click at [462, 262] on div "© Mapbox © OpenStreetMap Improve this map" at bounding box center [505, 365] width 1011 height 619
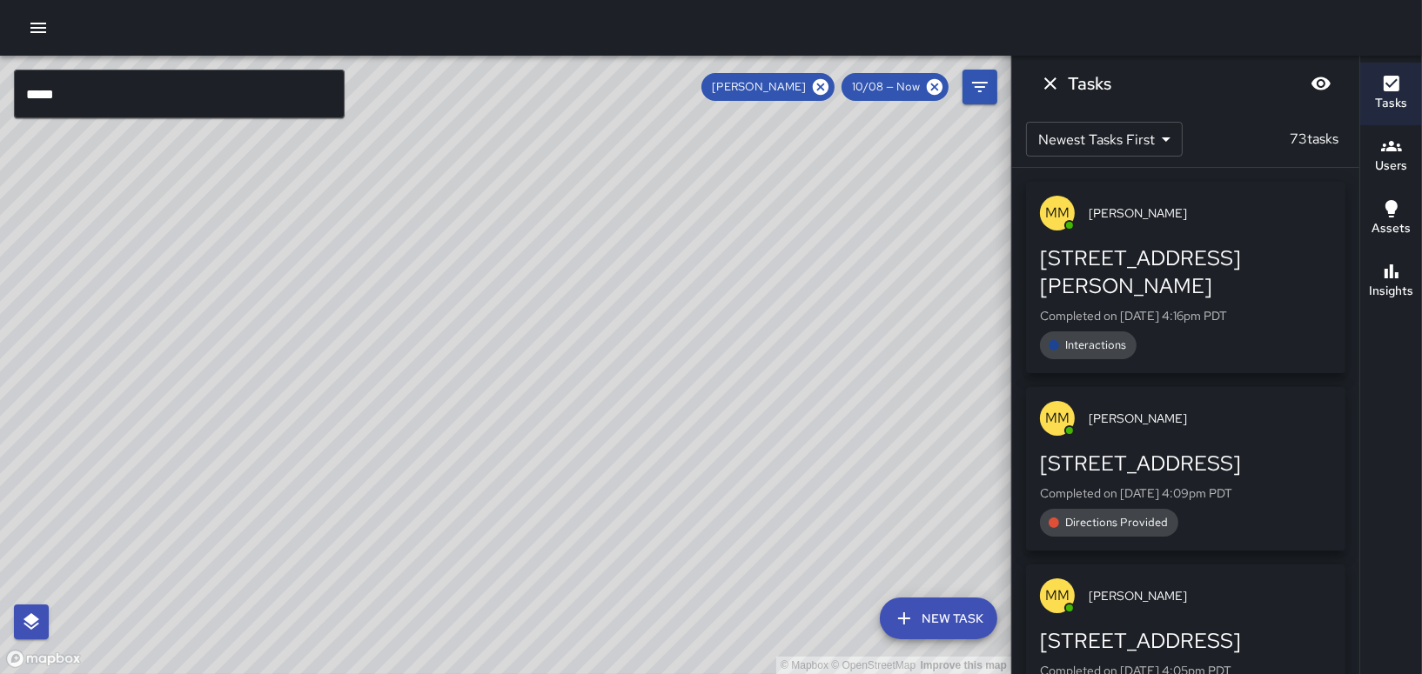
drag, startPoint x: 424, startPoint y: 188, endPoint x: 441, endPoint y: 257, distance: 70.9
click at [441, 257] on div "© Mapbox © OpenStreetMap Improve this map" at bounding box center [505, 365] width 1011 height 619
drag, startPoint x: 457, startPoint y: 393, endPoint x: 432, endPoint y: 333, distance: 64.8
click at [432, 333] on div "© Mapbox © OpenStreetMap Improve this map" at bounding box center [505, 365] width 1011 height 619
drag, startPoint x: 445, startPoint y: 383, endPoint x: 447, endPoint y: 371, distance: 11.6
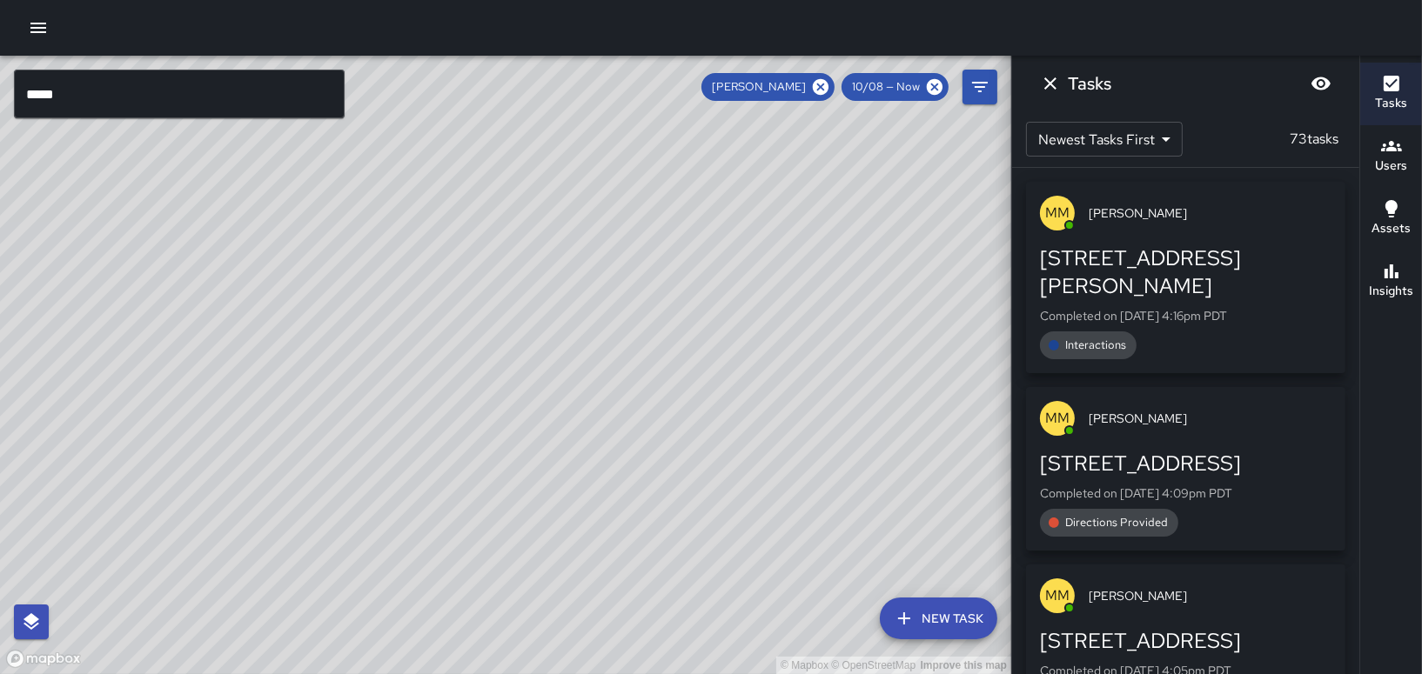
click at [447, 371] on div "© Mapbox © OpenStreetMap Improve this map" at bounding box center [505, 365] width 1011 height 619
drag, startPoint x: 498, startPoint y: 394, endPoint x: 425, endPoint y: 262, distance: 150.7
click at [425, 262] on div "© Mapbox © OpenStreetMap Improve this map" at bounding box center [505, 365] width 1011 height 619
drag, startPoint x: 453, startPoint y: 446, endPoint x: 438, endPoint y: 288, distance: 159.1
click at [438, 288] on div "© Mapbox © OpenStreetMap Improve this map" at bounding box center [505, 365] width 1011 height 619
